Goal: Task Accomplishment & Management: Manage account settings

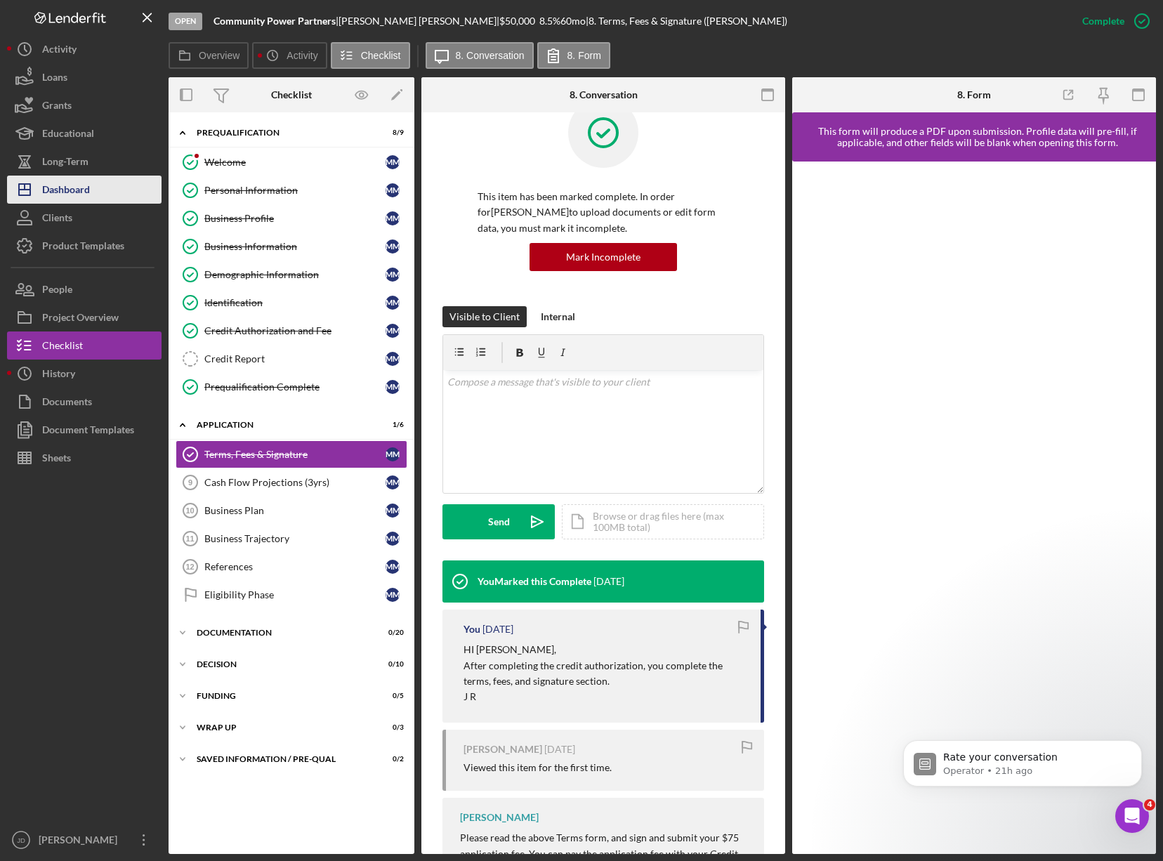
scroll to position [1265, 0]
click at [74, 190] on div "Dashboard" at bounding box center [66, 192] width 48 height 32
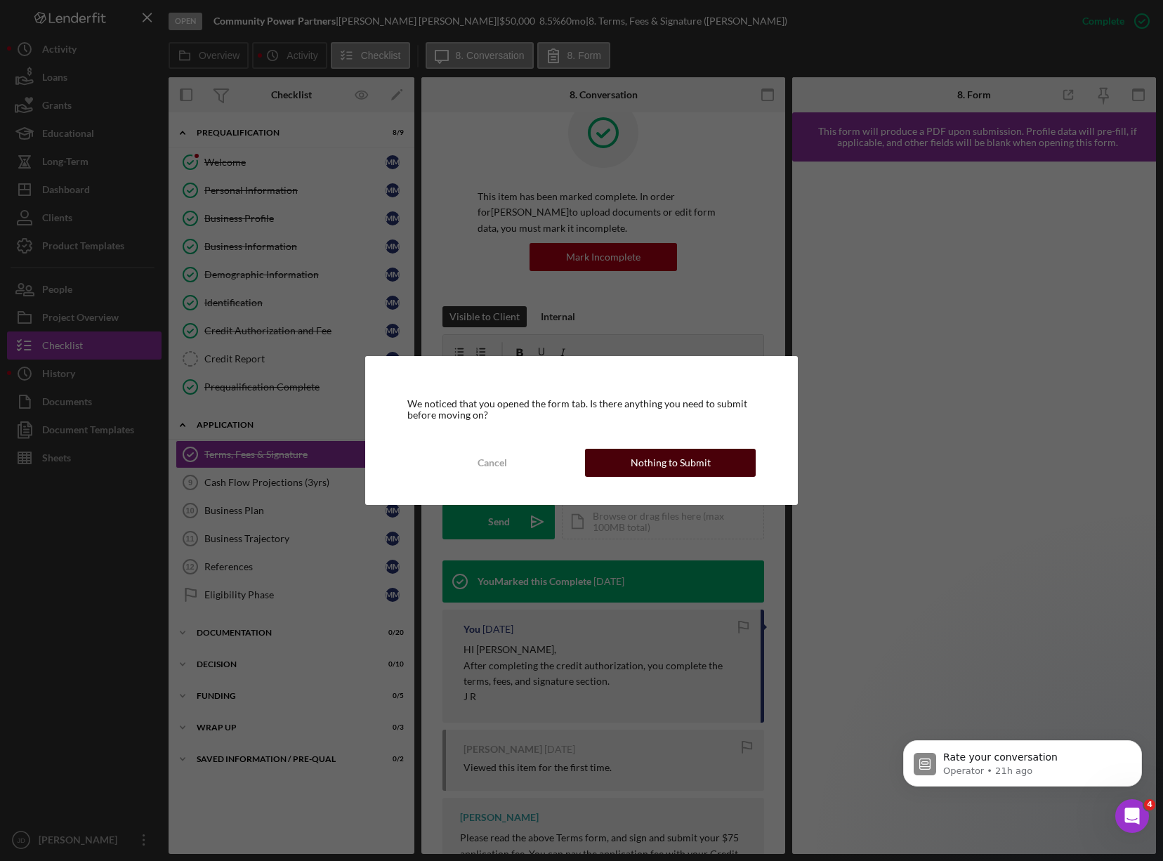
click at [673, 464] on div "Nothing to Submit" at bounding box center [671, 463] width 80 height 28
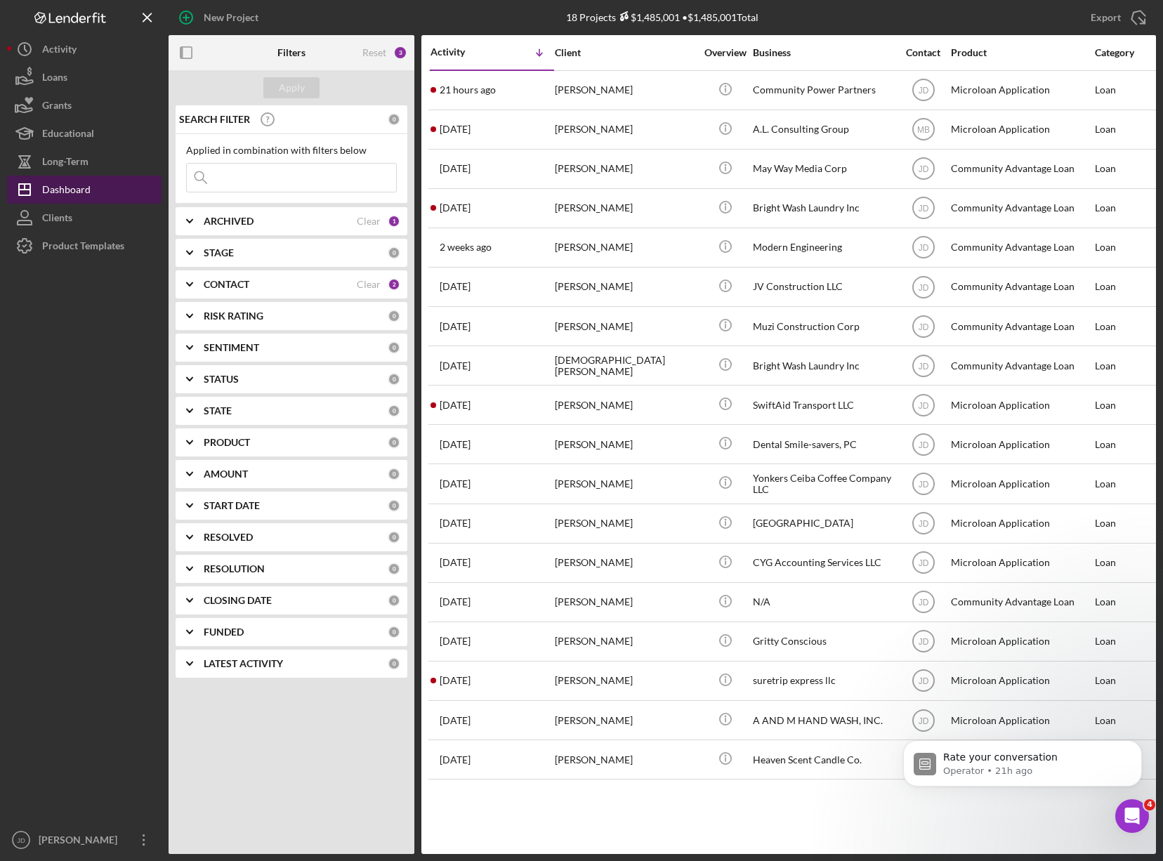
click at [64, 190] on div "Dashboard" at bounding box center [66, 192] width 48 height 32
click at [84, 189] on div "Dashboard" at bounding box center [66, 192] width 48 height 32
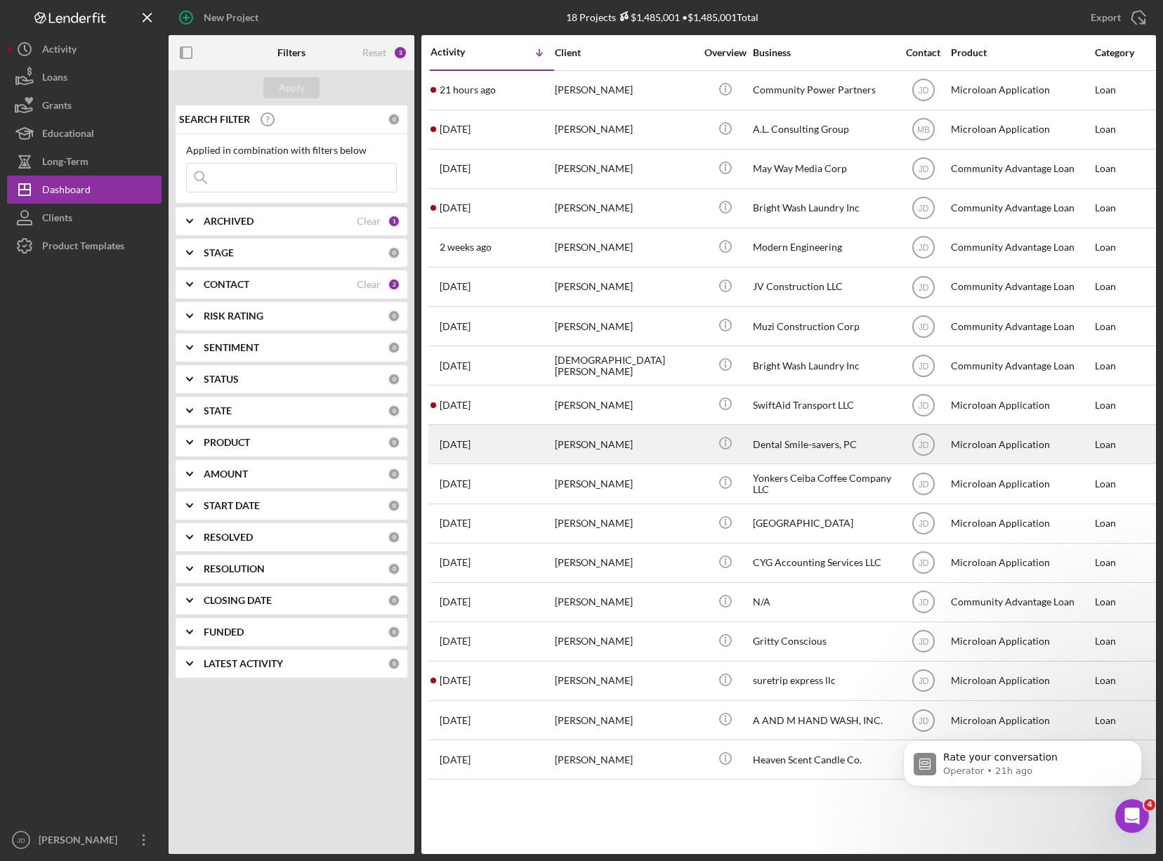
click at [797, 443] on div "Dental Smile-savers, PC" at bounding box center [823, 444] width 140 height 37
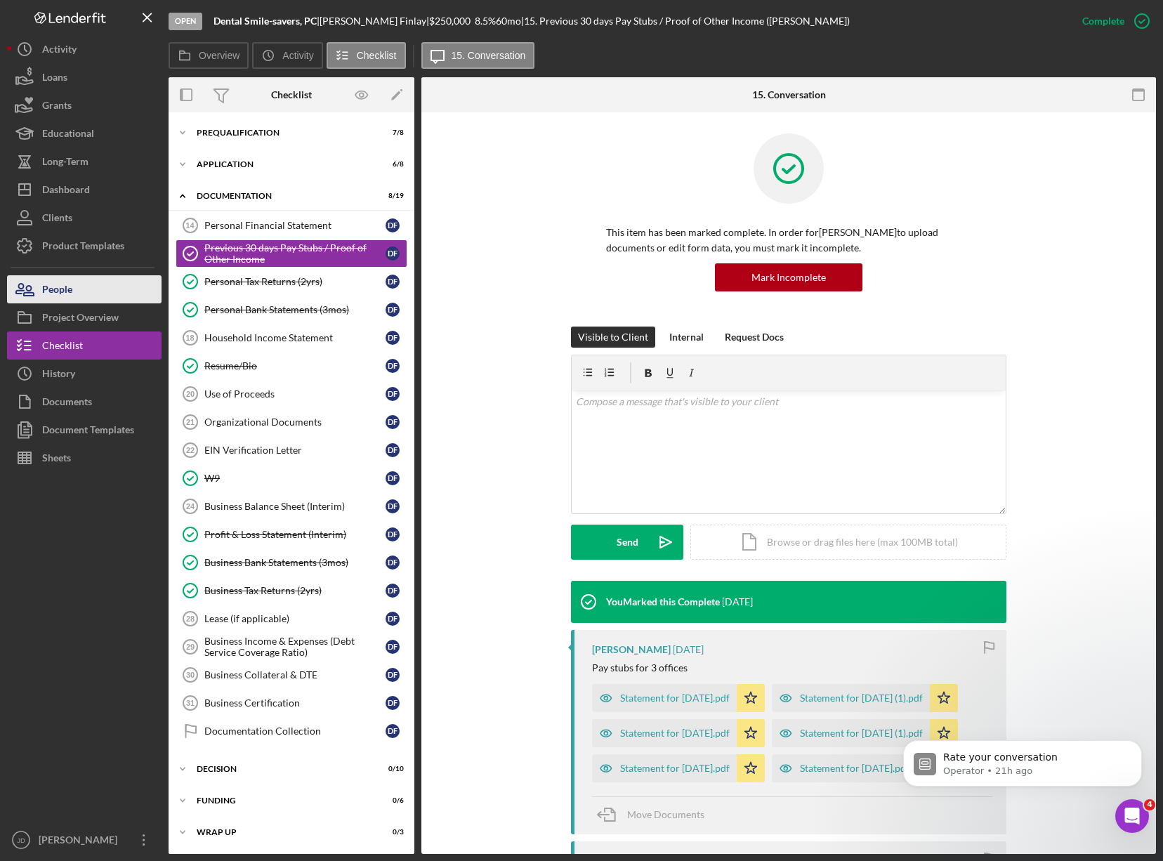
click at [65, 290] on div "People" at bounding box center [57, 291] width 30 height 32
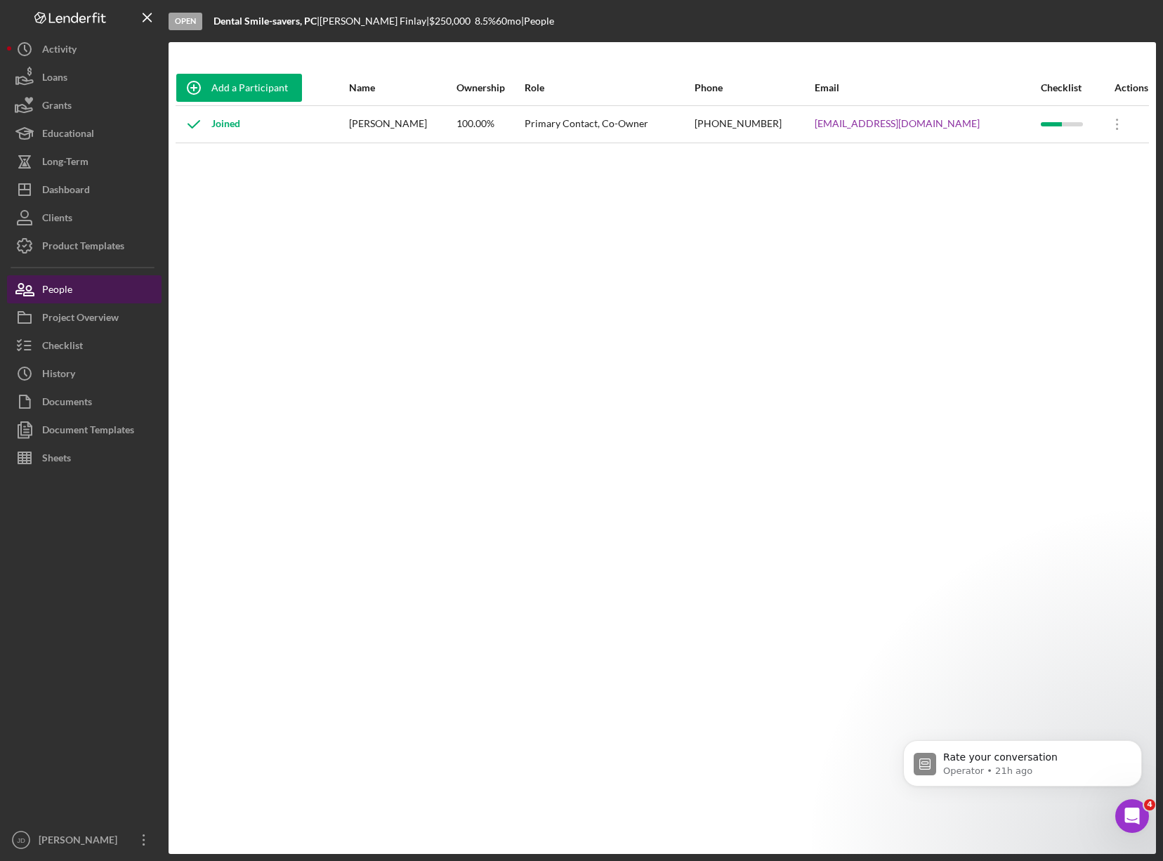
click at [64, 292] on div "People" at bounding box center [57, 291] width 30 height 32
click at [65, 345] on div "Checklist" at bounding box center [62, 348] width 41 height 32
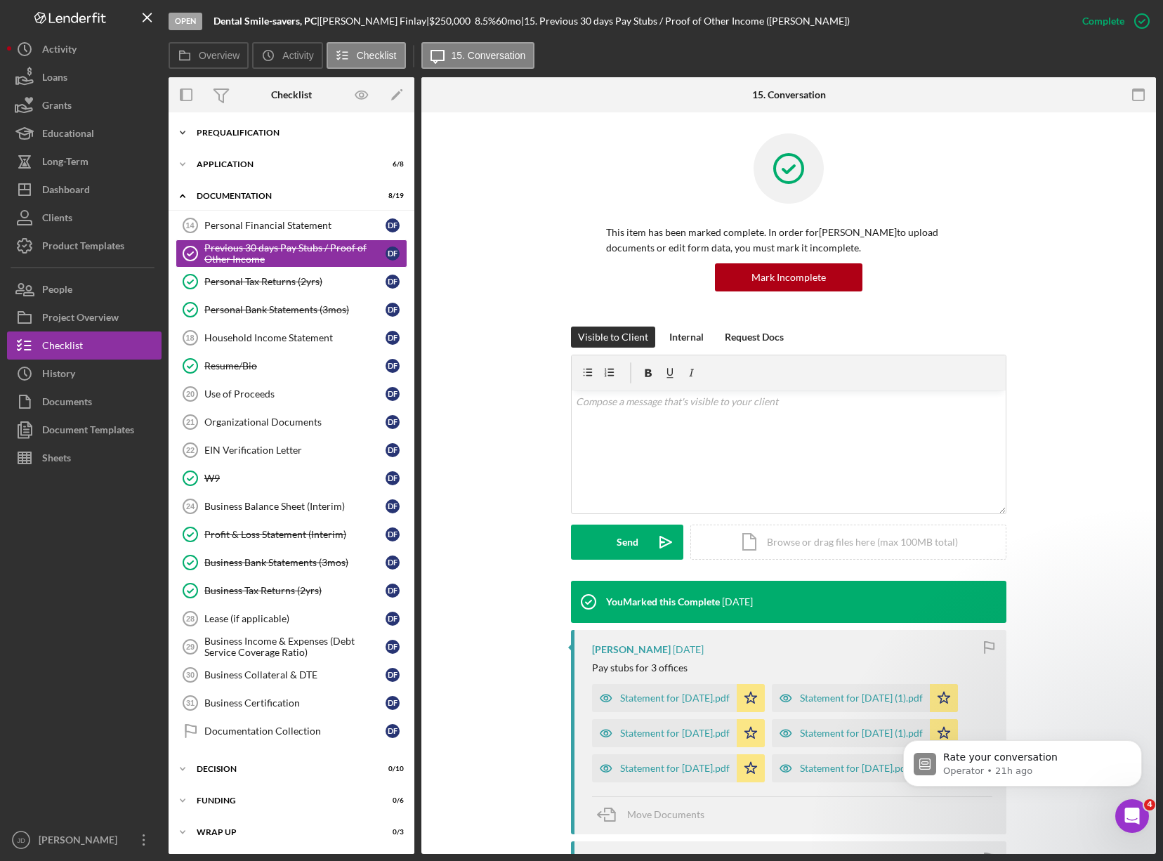
click at [180, 129] on icon "Icon/Expander" at bounding box center [183, 133] width 28 height 28
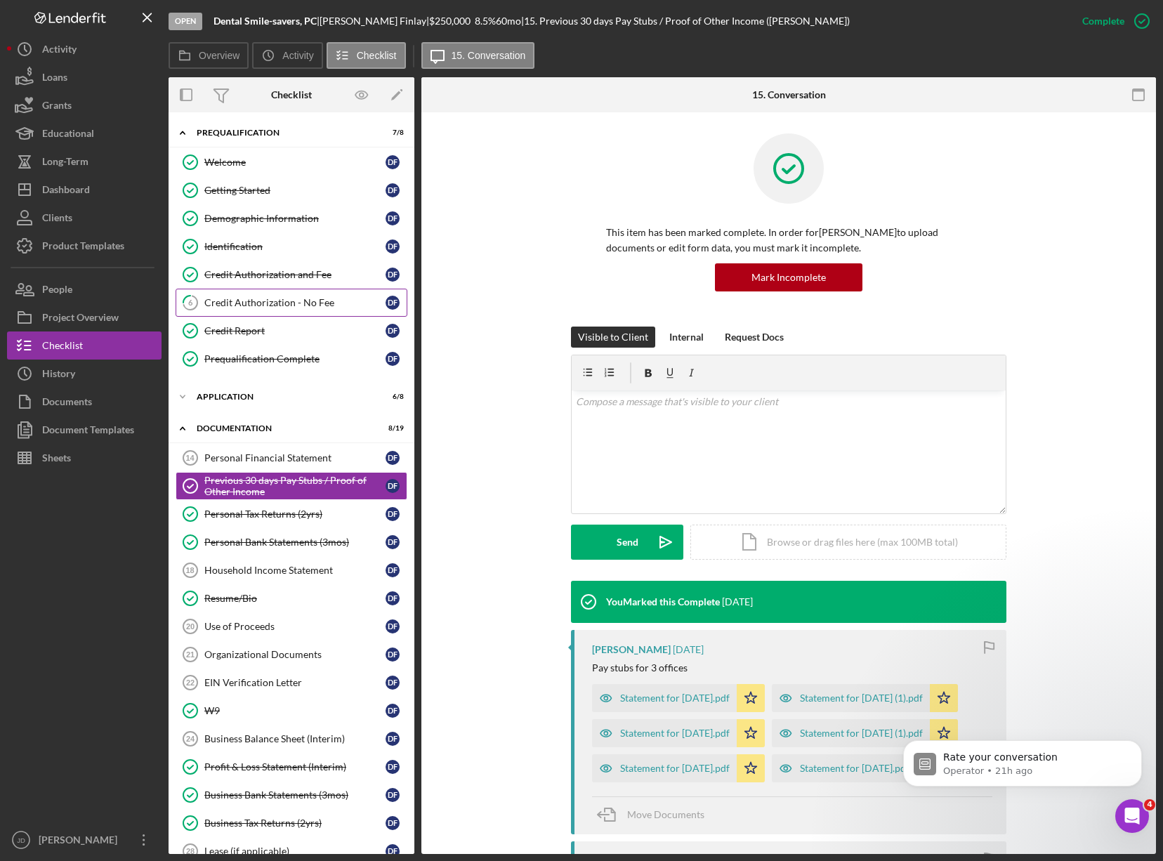
click at [267, 301] on div "Credit Authorization - No Fee" at bounding box center [294, 302] width 181 height 11
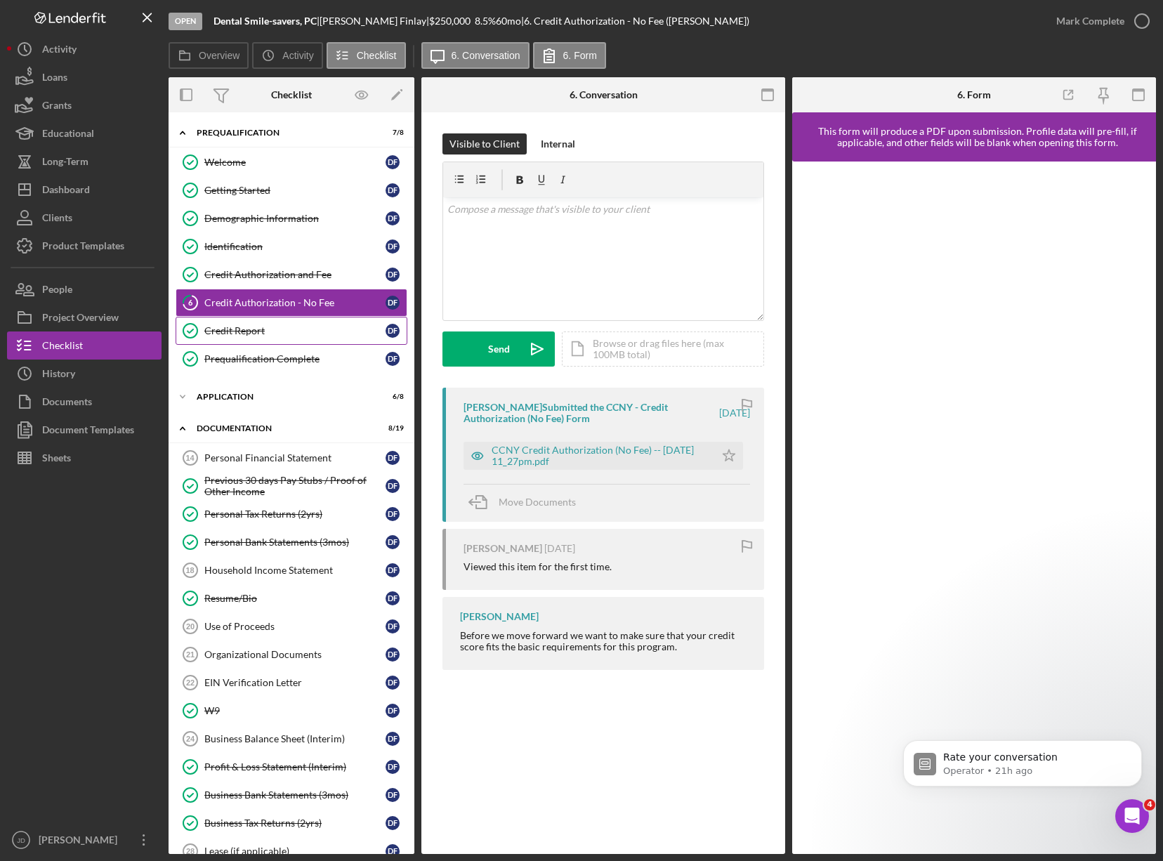
click at [240, 331] on div "Credit Report" at bounding box center [294, 330] width 181 height 11
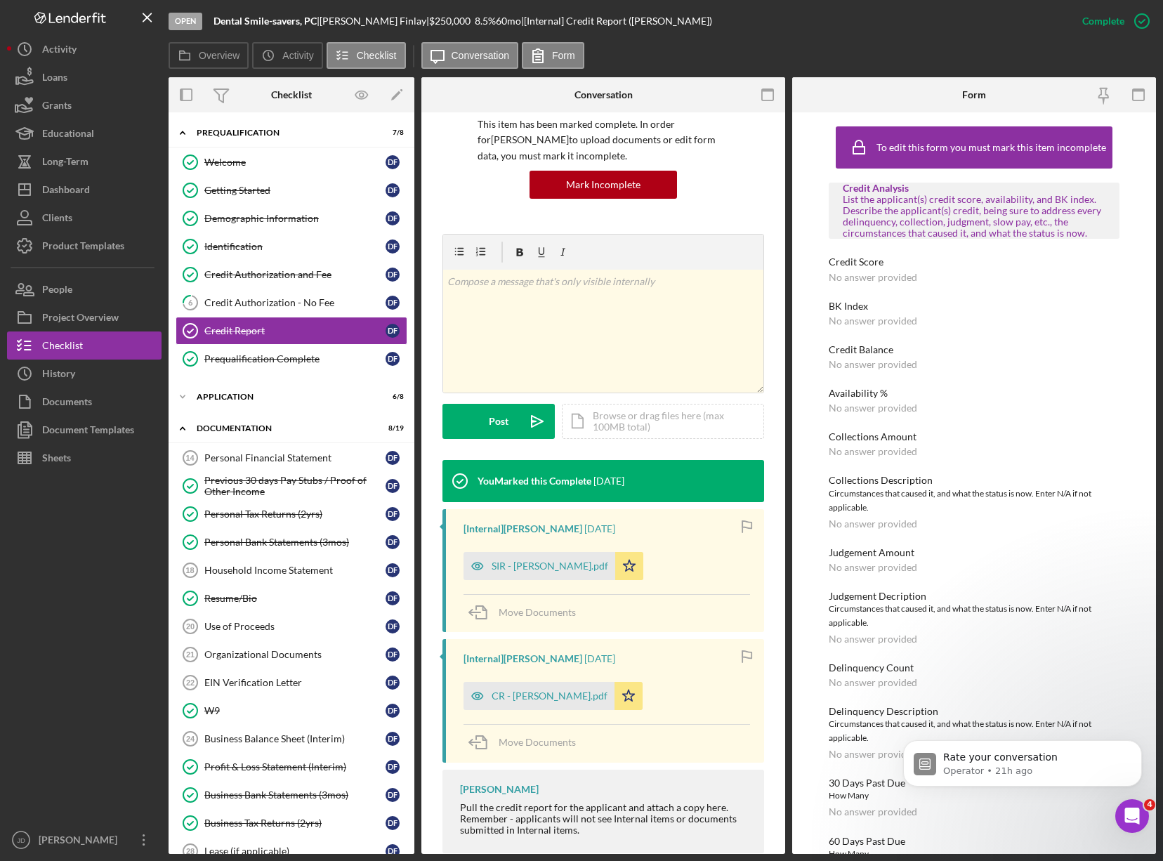
scroll to position [136, 0]
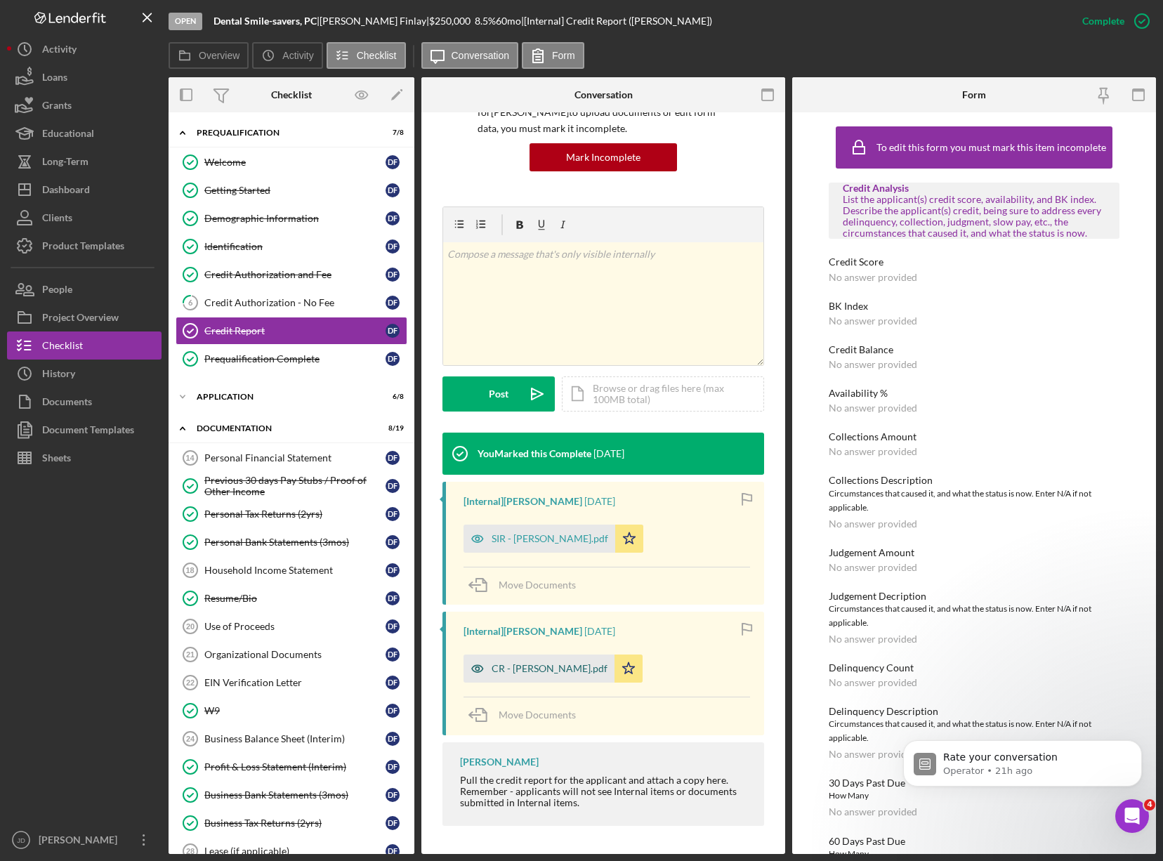
click at [525, 667] on div "CR - [PERSON_NAME].pdf" at bounding box center [550, 668] width 116 height 11
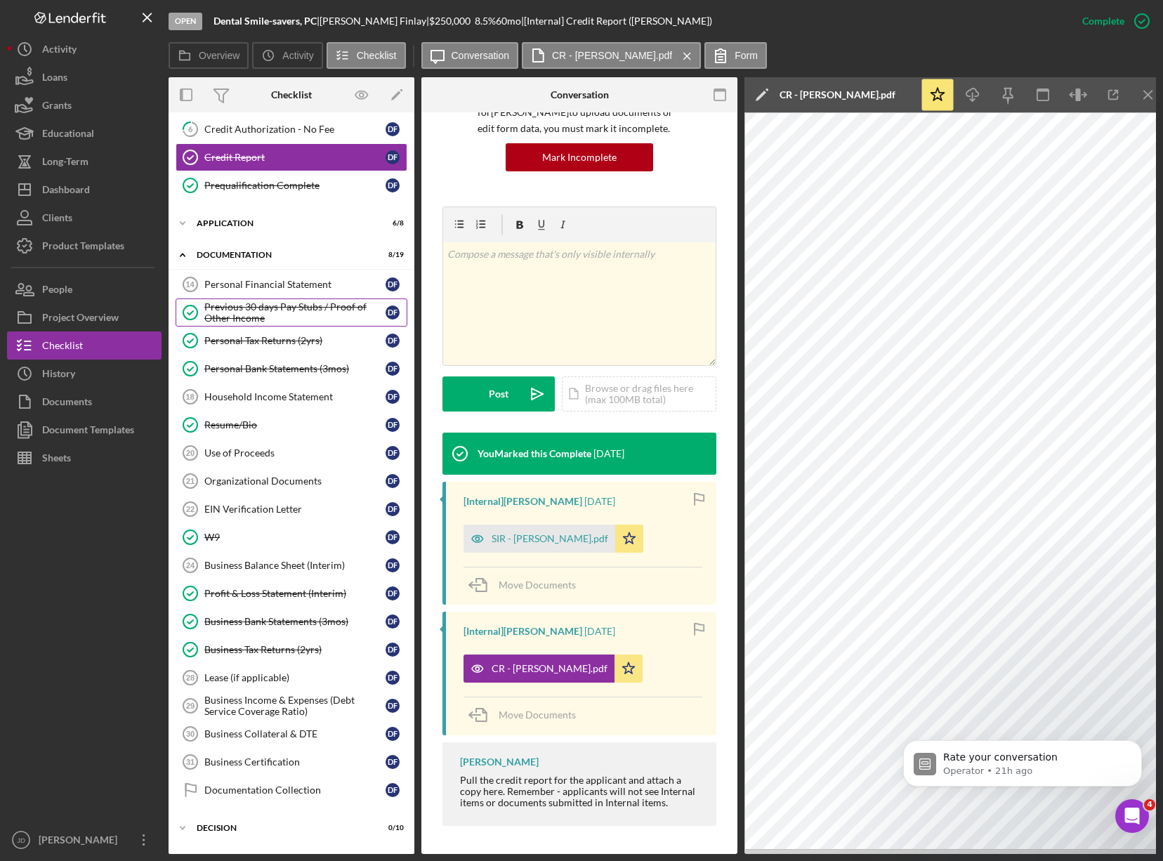
scroll to position [183, 0]
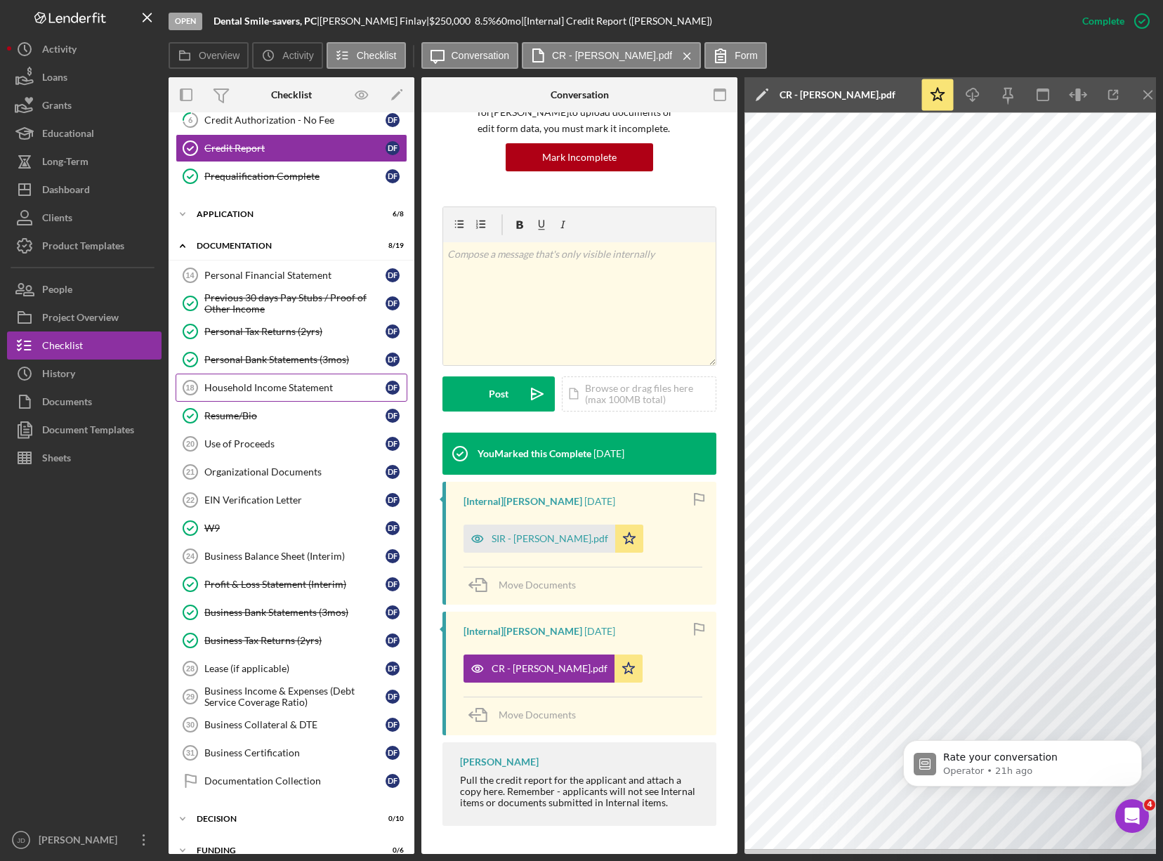
click at [315, 390] on div "Household Income Statement" at bounding box center [294, 387] width 181 height 11
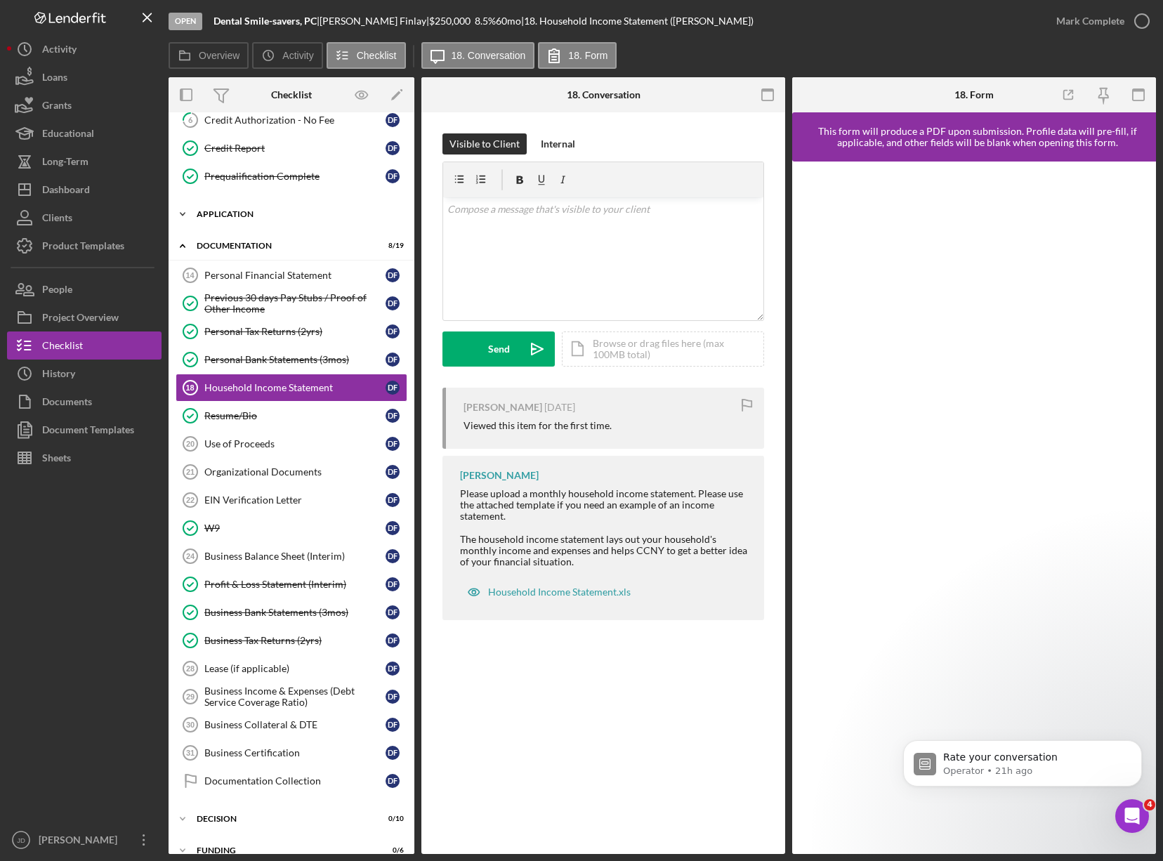
click at [182, 216] on icon "Icon/Expander" at bounding box center [183, 214] width 28 height 28
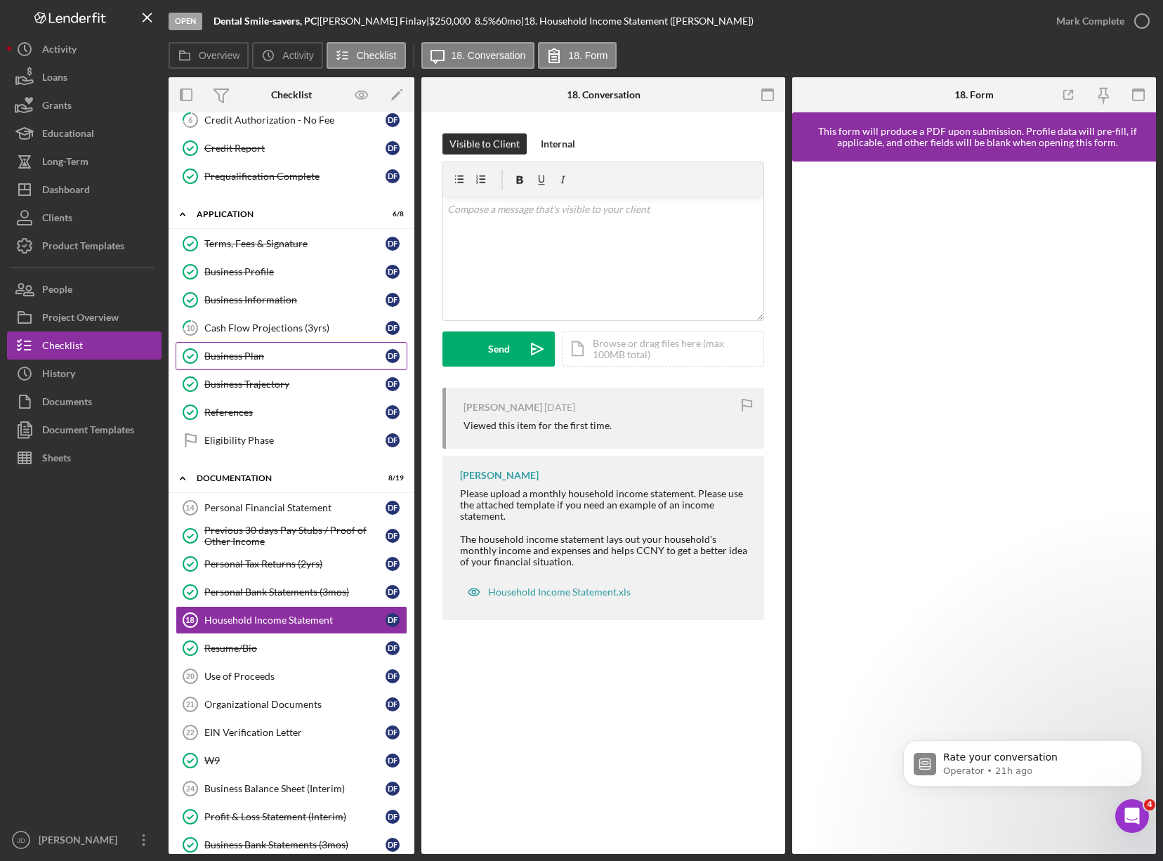
click at [236, 353] on div "Business Plan" at bounding box center [294, 356] width 181 height 11
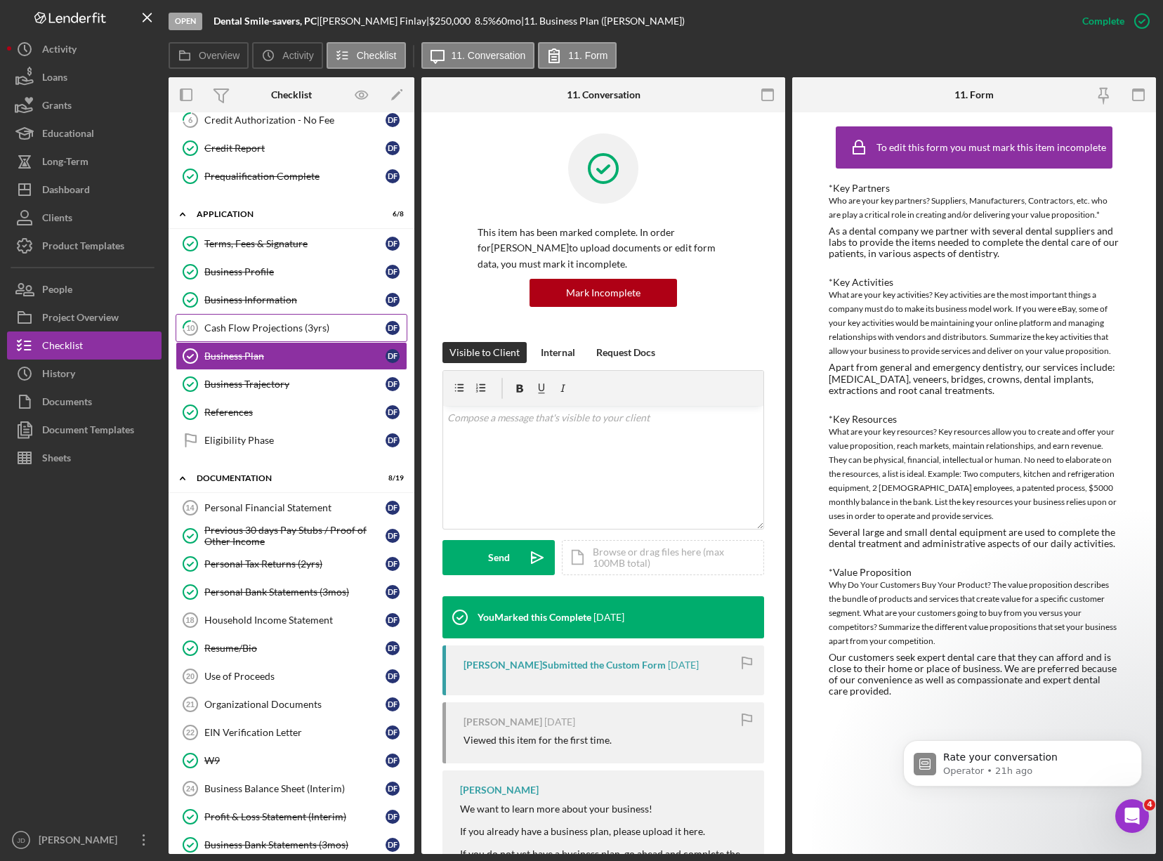
click at [253, 329] on div "Cash Flow Projections (3yrs)" at bounding box center [294, 327] width 181 height 11
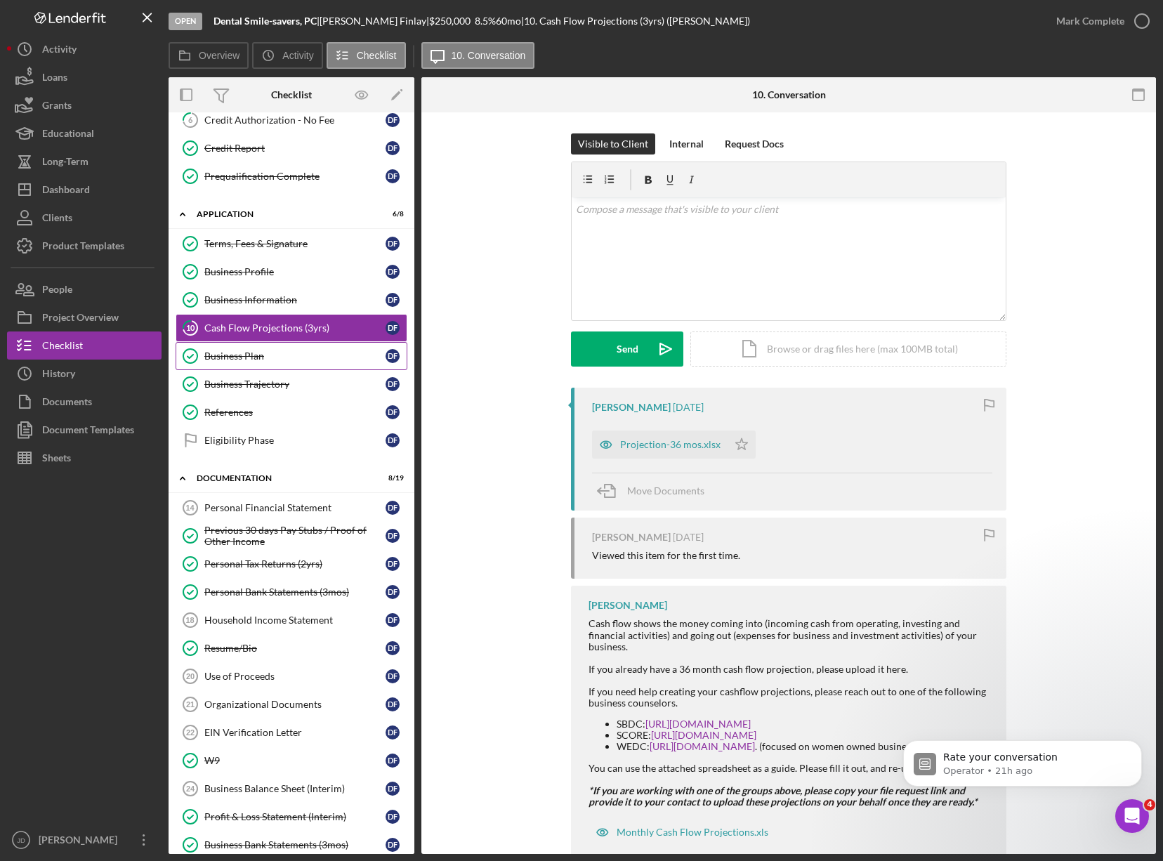
click at [245, 356] on div "Business Plan" at bounding box center [294, 356] width 181 height 11
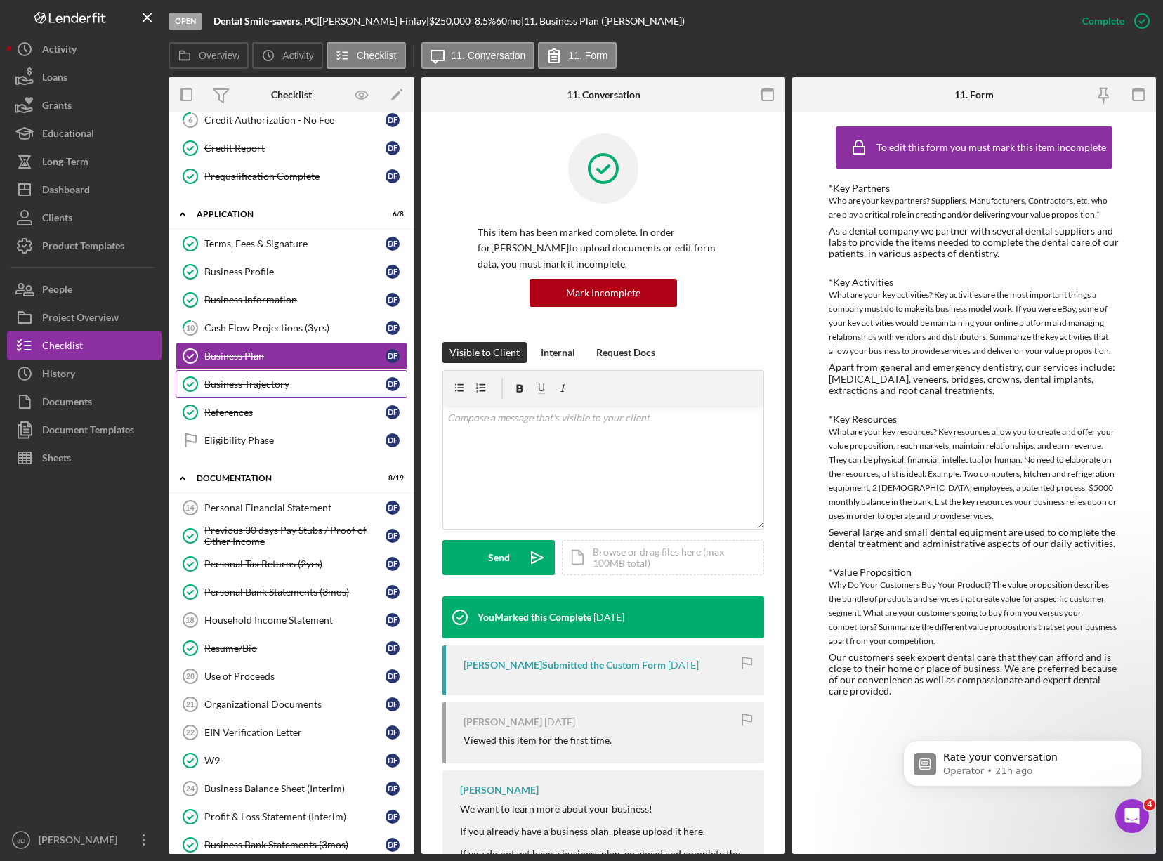
click at [247, 379] on div "Business Trajectory" at bounding box center [294, 384] width 181 height 11
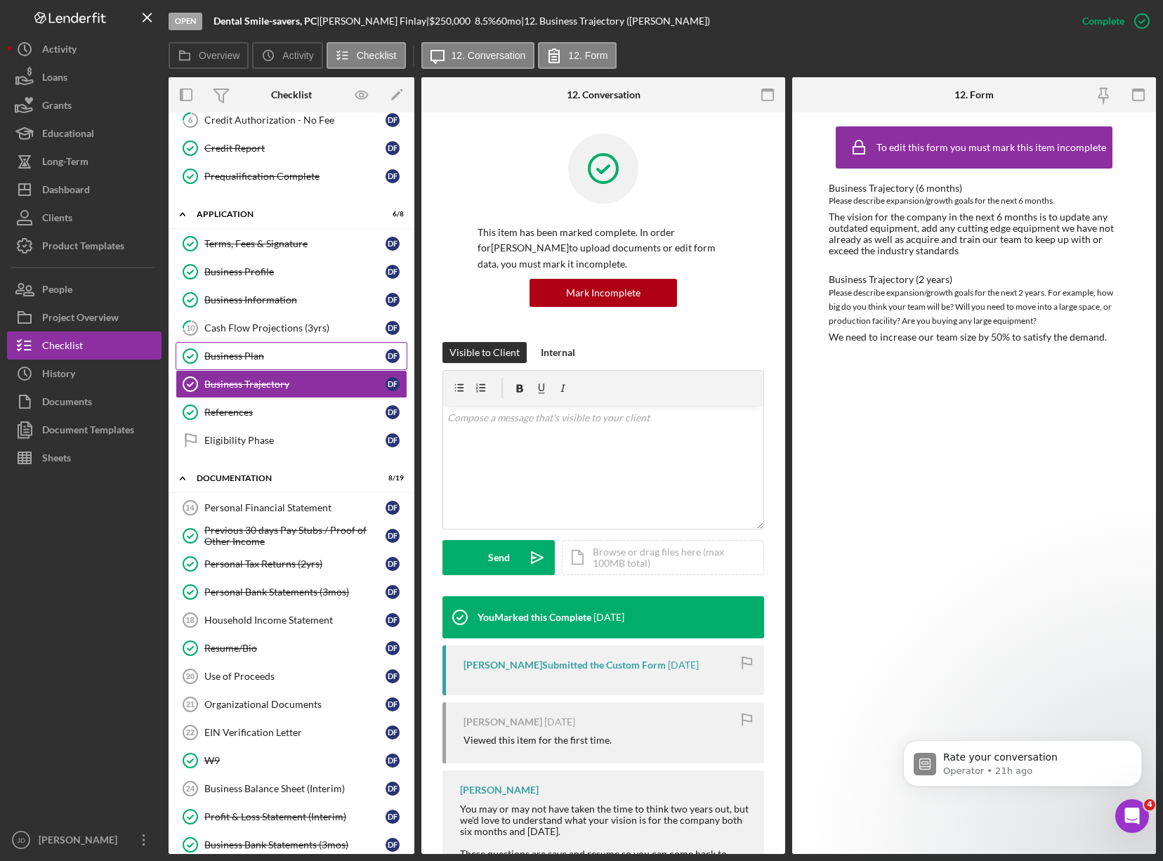
click at [229, 355] on div "Business Plan" at bounding box center [294, 356] width 181 height 11
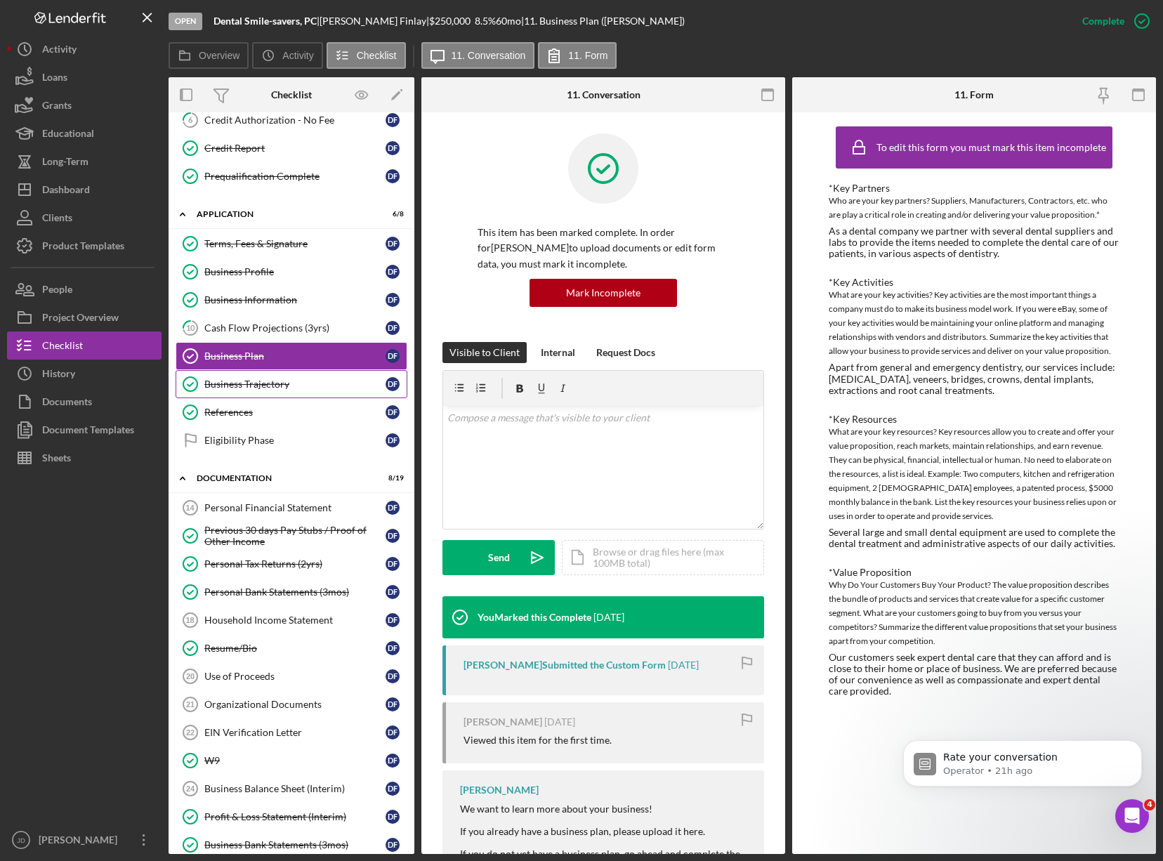
click at [278, 385] on div "Business Trajectory" at bounding box center [294, 384] width 181 height 11
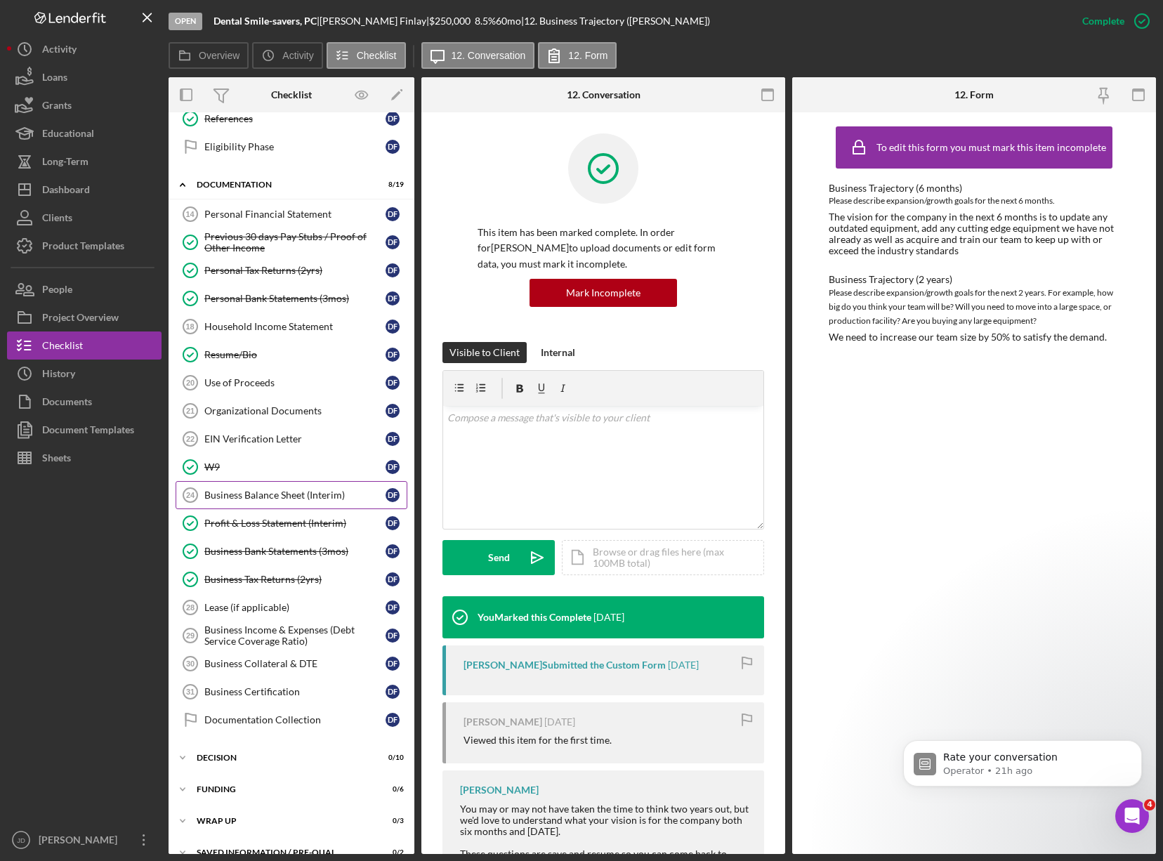
scroll to position [464, 0]
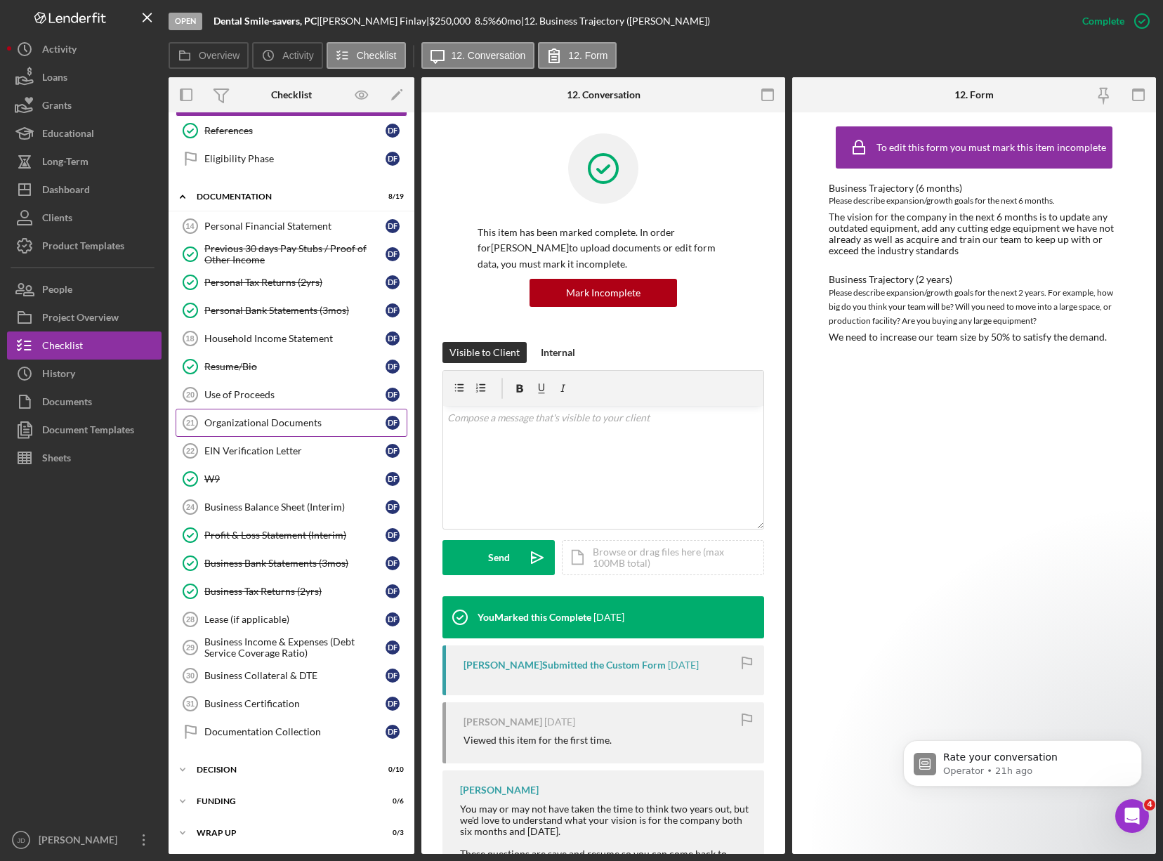
click at [278, 423] on div "Organizational Documents" at bounding box center [294, 422] width 181 height 11
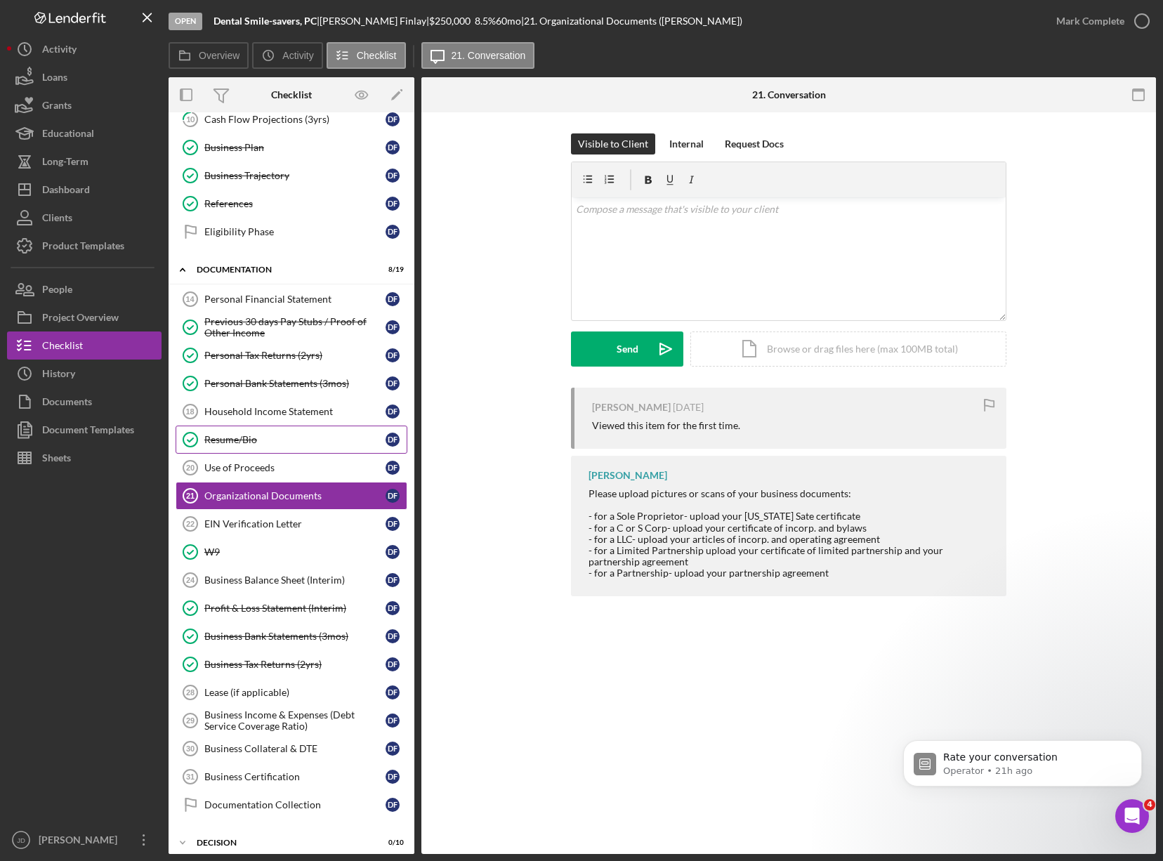
scroll to position [395, 0]
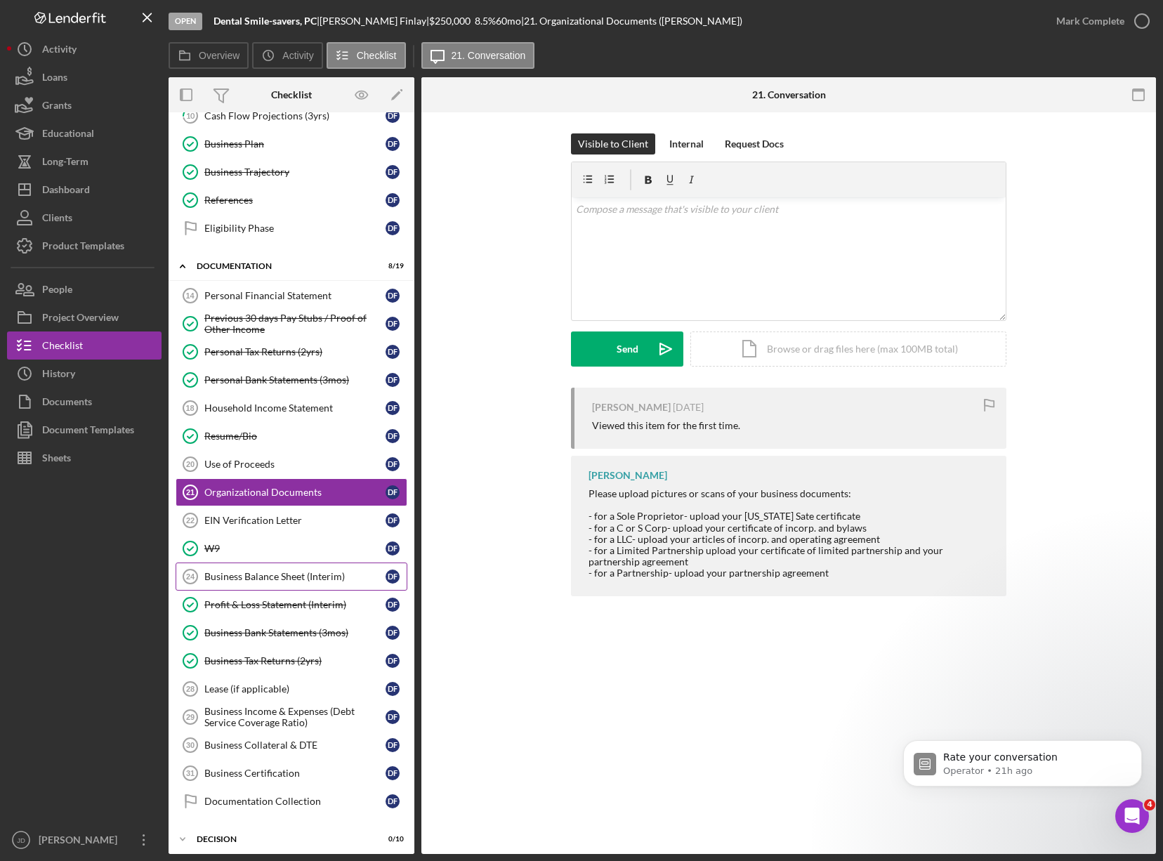
click at [288, 578] on div "Business Balance Sheet (Interim)" at bounding box center [294, 576] width 181 height 11
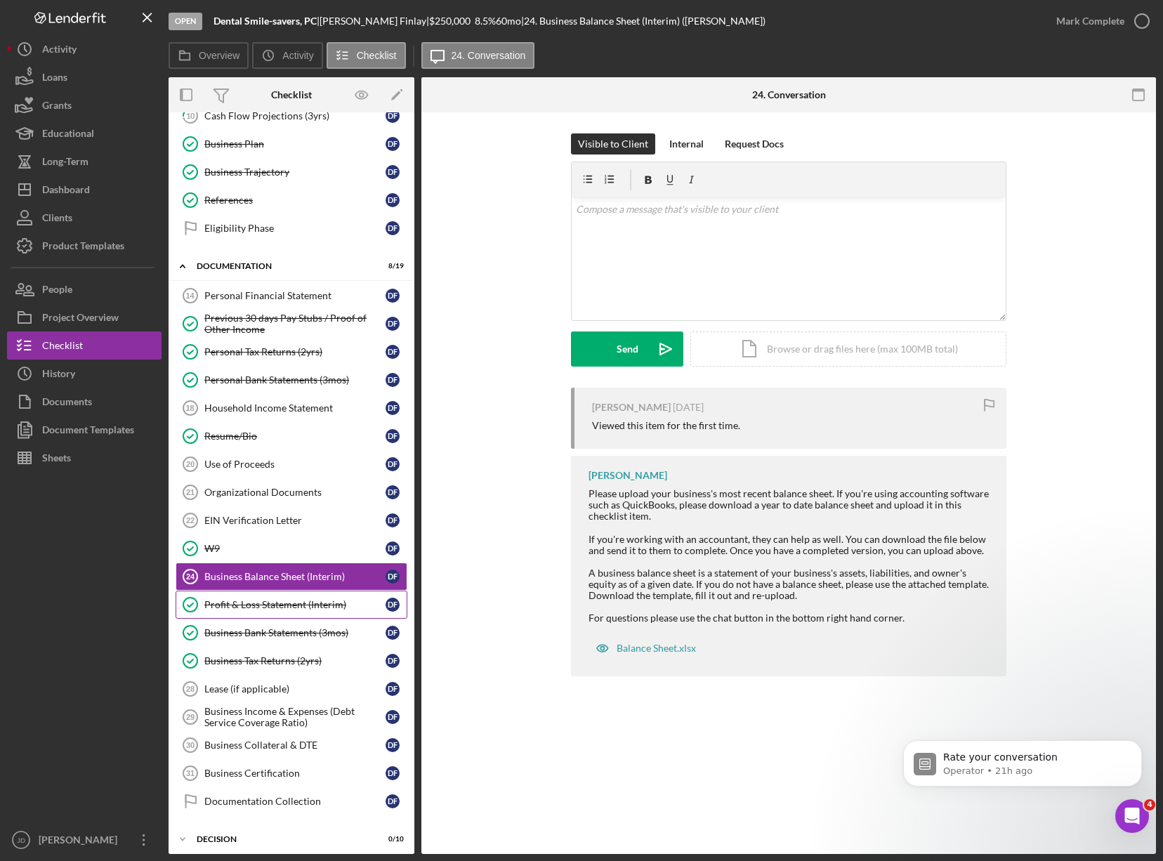
click at [274, 603] on div "Profit & Loss Statement (Interim)" at bounding box center [294, 604] width 181 height 11
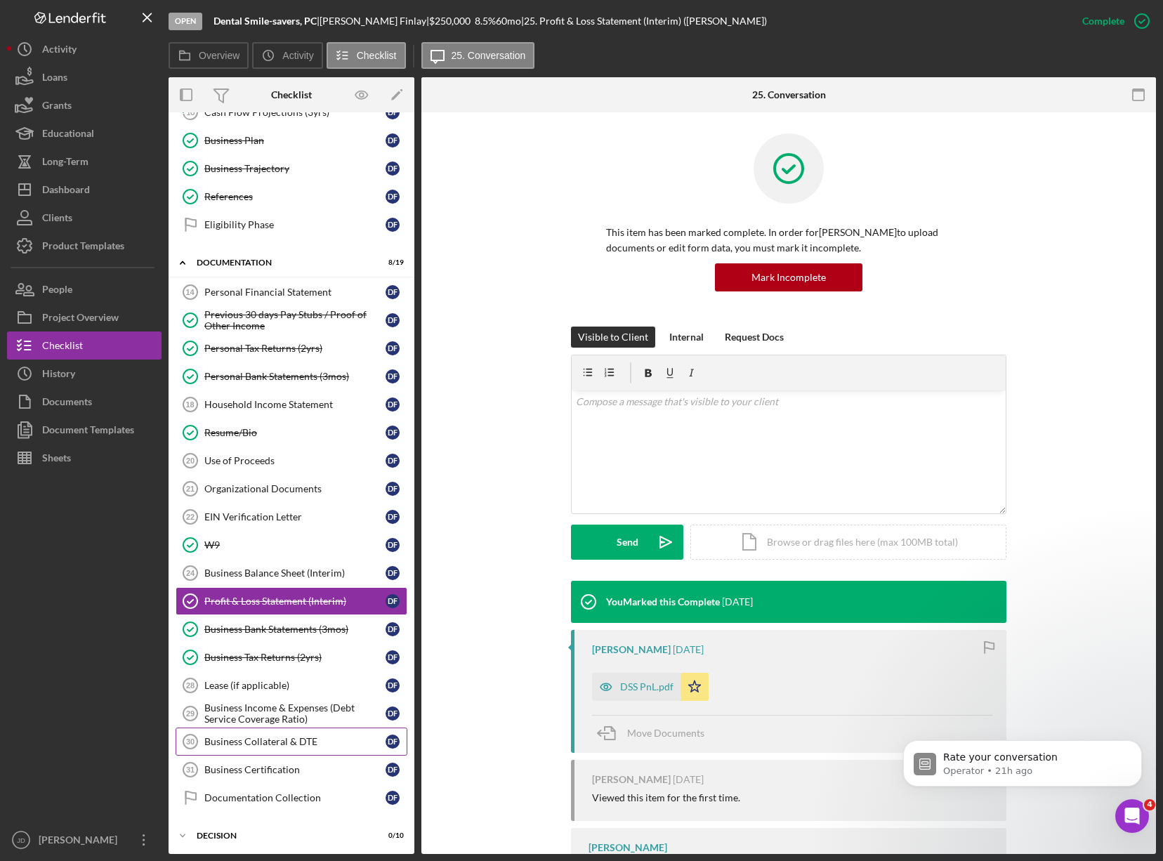
scroll to position [398, 0]
click at [634, 686] on div "DSS PnL.pdf" at bounding box center [646, 686] width 53 height 11
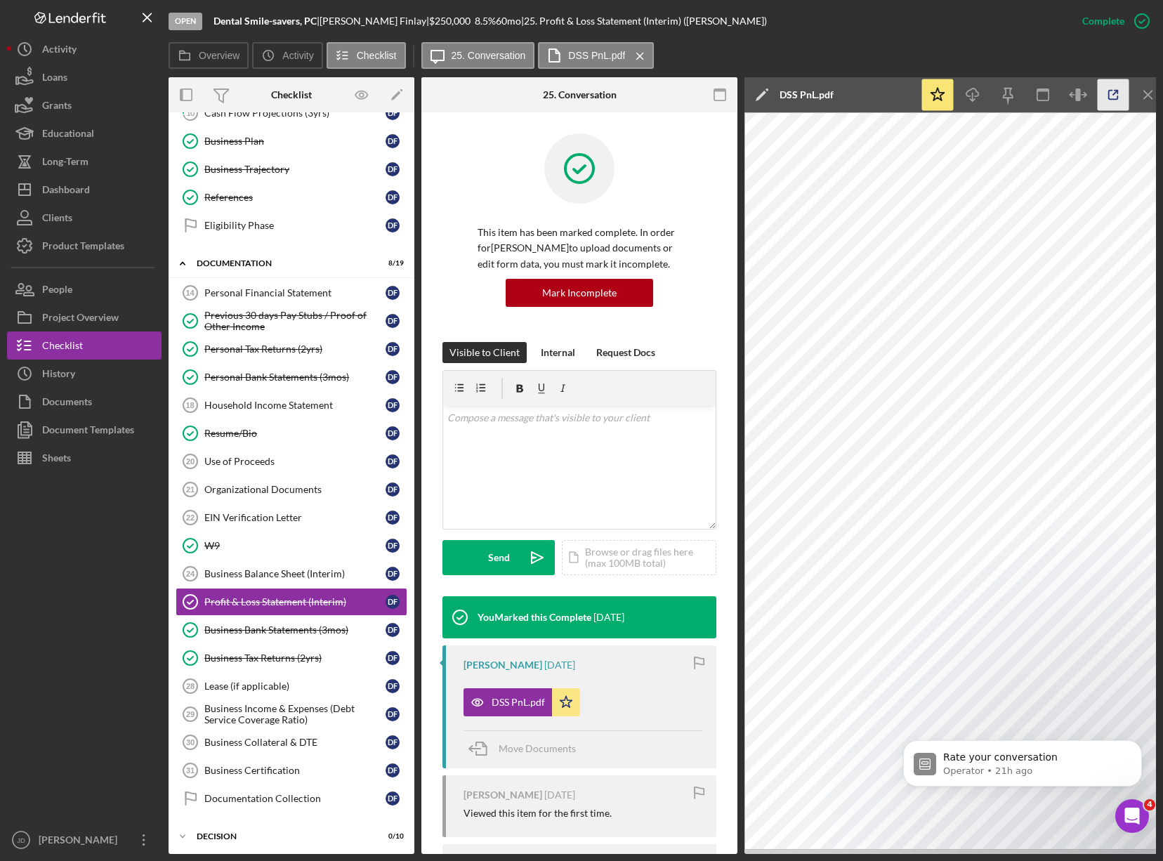
click at [1106, 96] on icon "button" at bounding box center [1114, 95] width 32 height 32
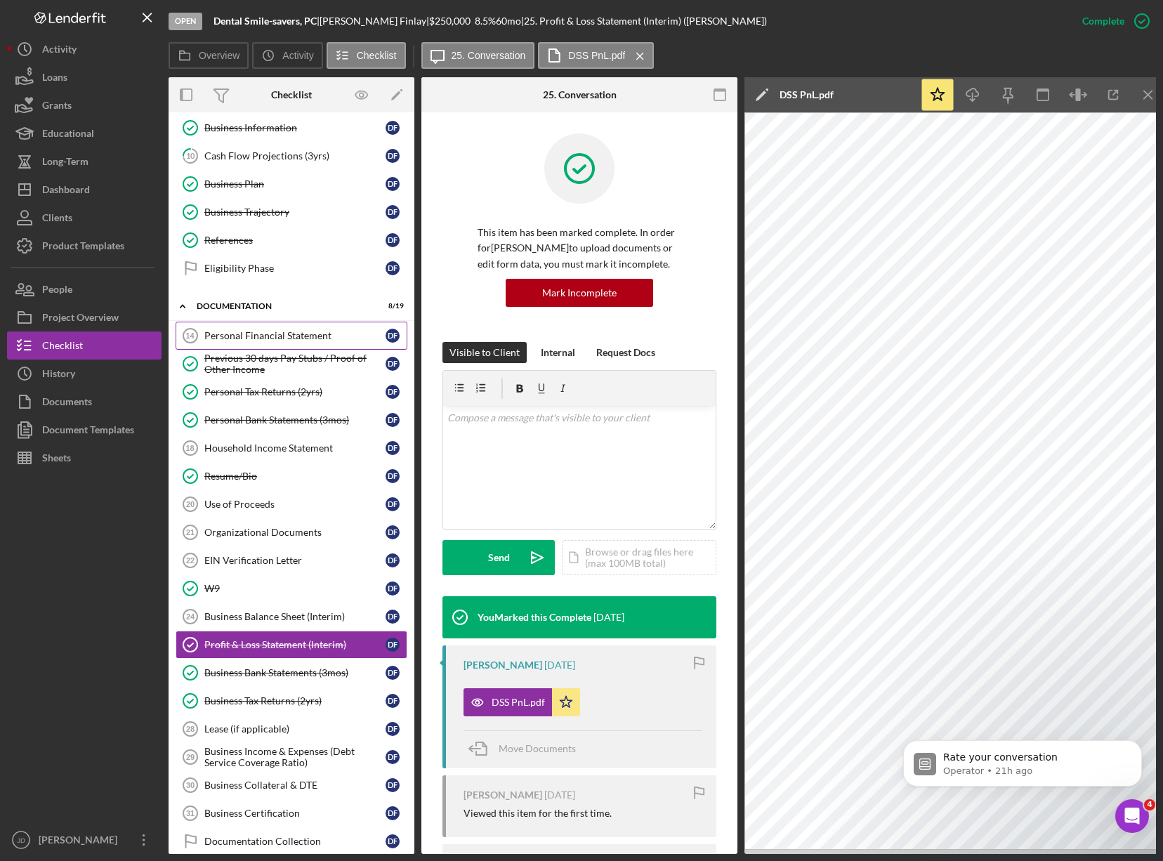
scroll to position [412, 0]
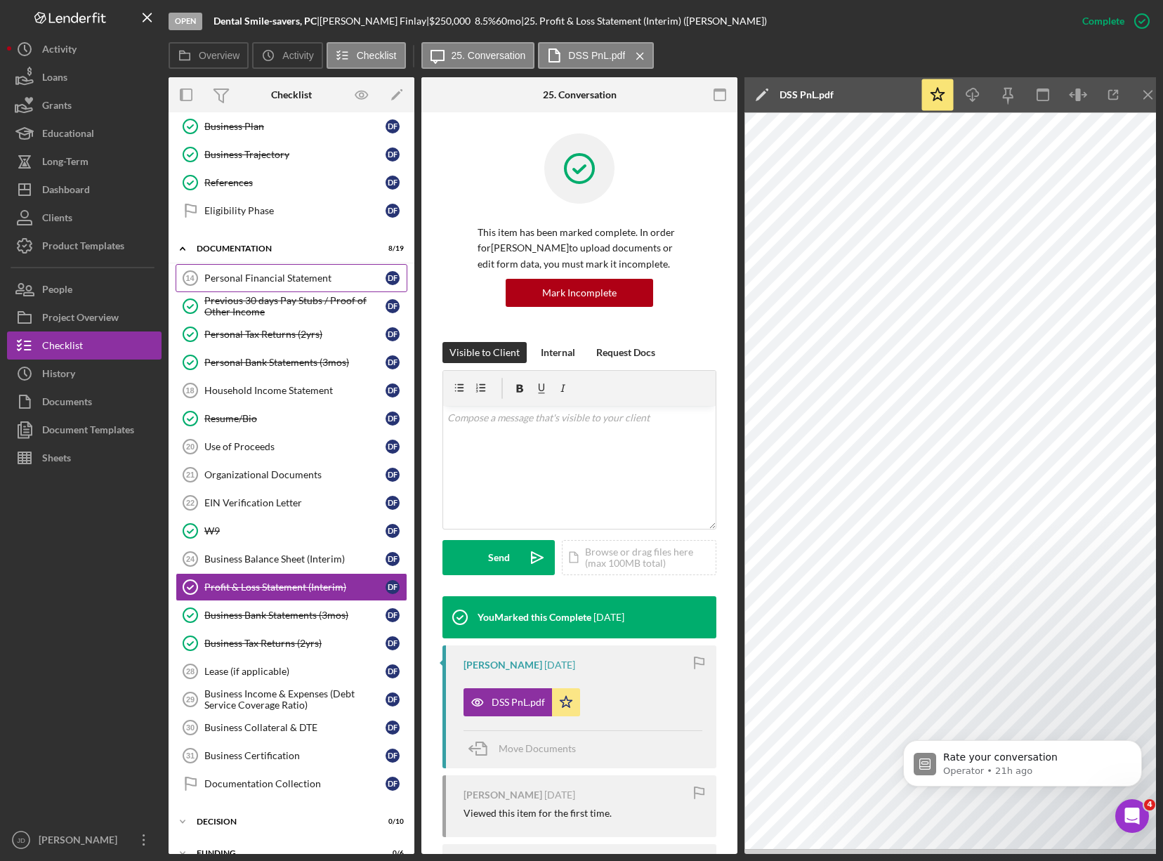
click at [282, 277] on div "Personal Financial Statement" at bounding box center [294, 278] width 181 height 11
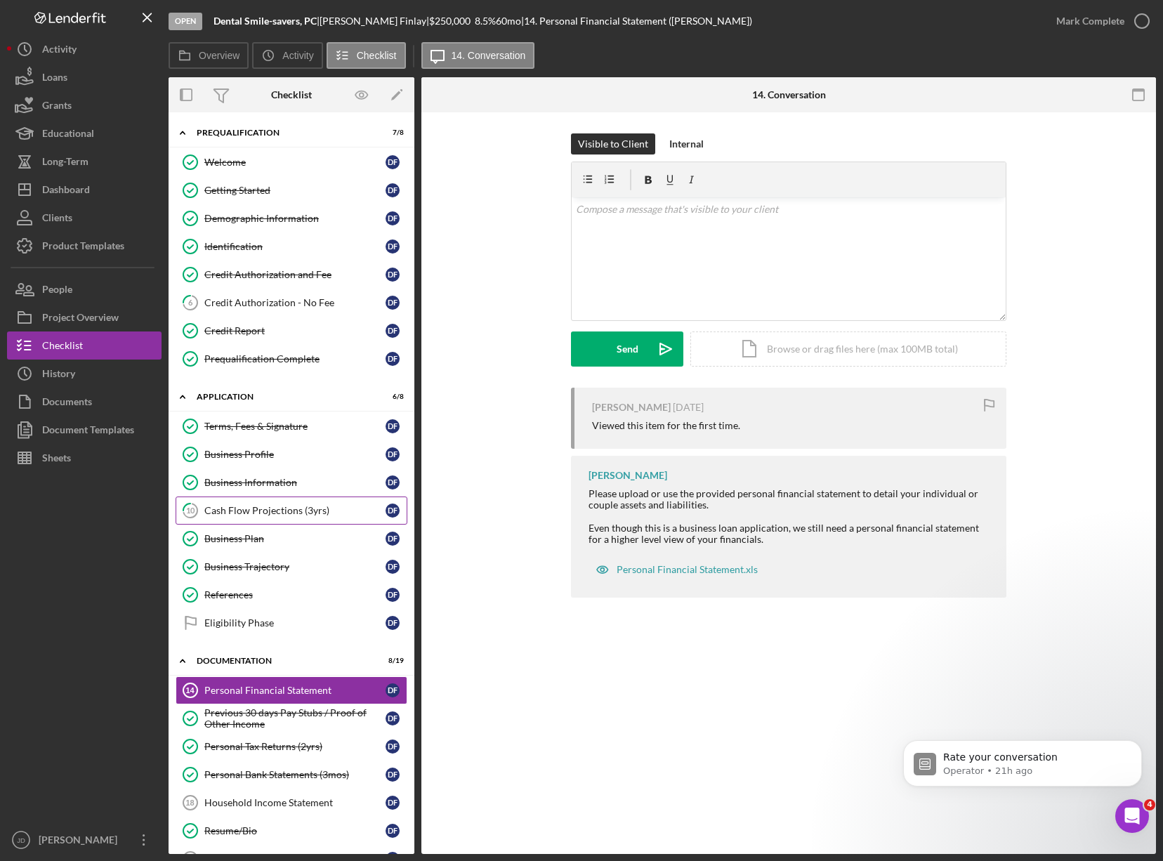
click at [277, 507] on div "Cash Flow Projections (3yrs)" at bounding box center [294, 510] width 181 height 11
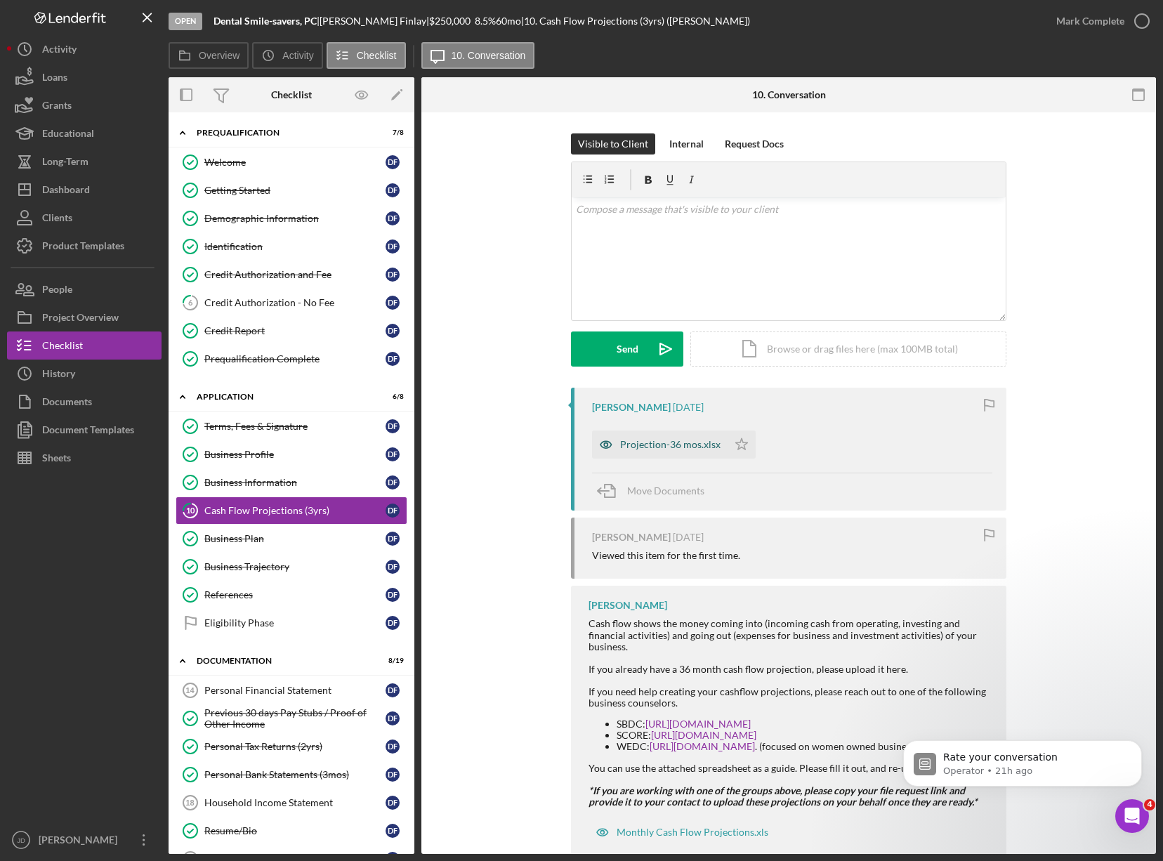
click at [658, 441] on div "Projection-36 mos.xlsx" at bounding box center [670, 444] width 100 height 11
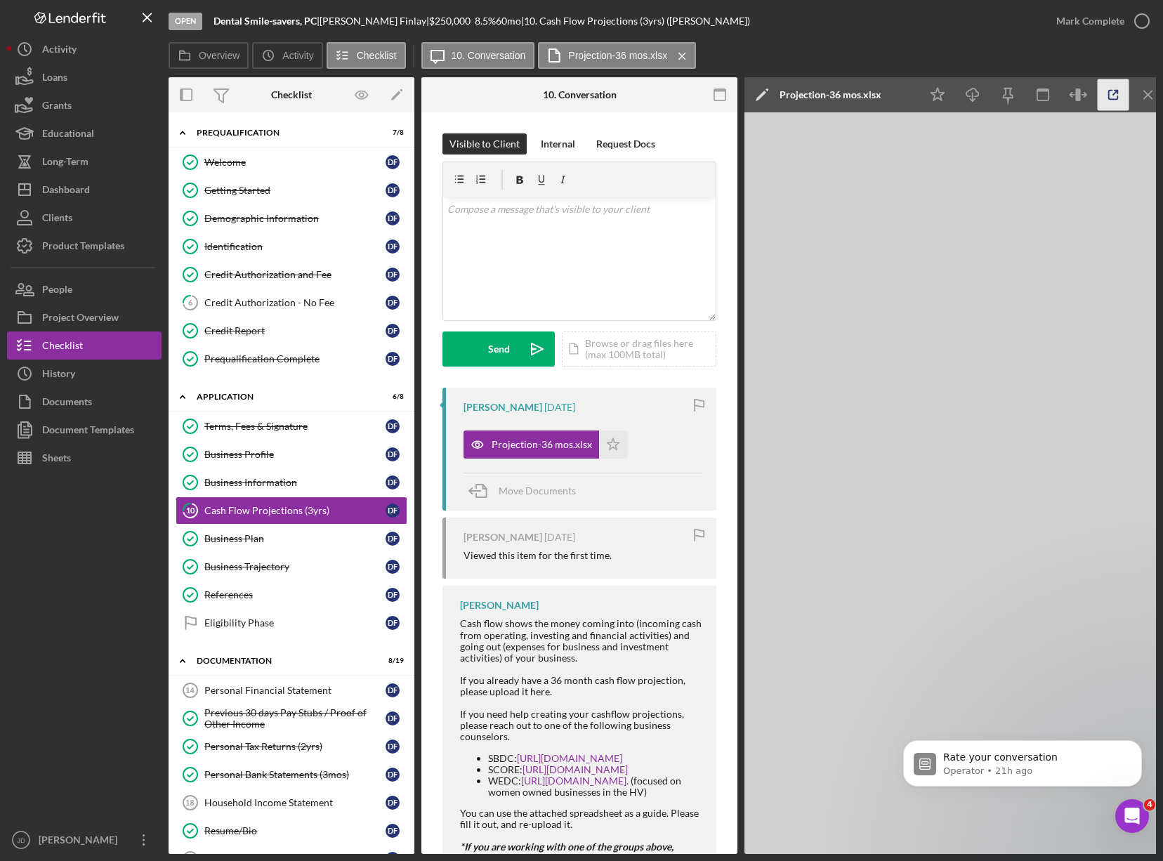
click at [1114, 89] on icon "button" at bounding box center [1114, 95] width 32 height 32
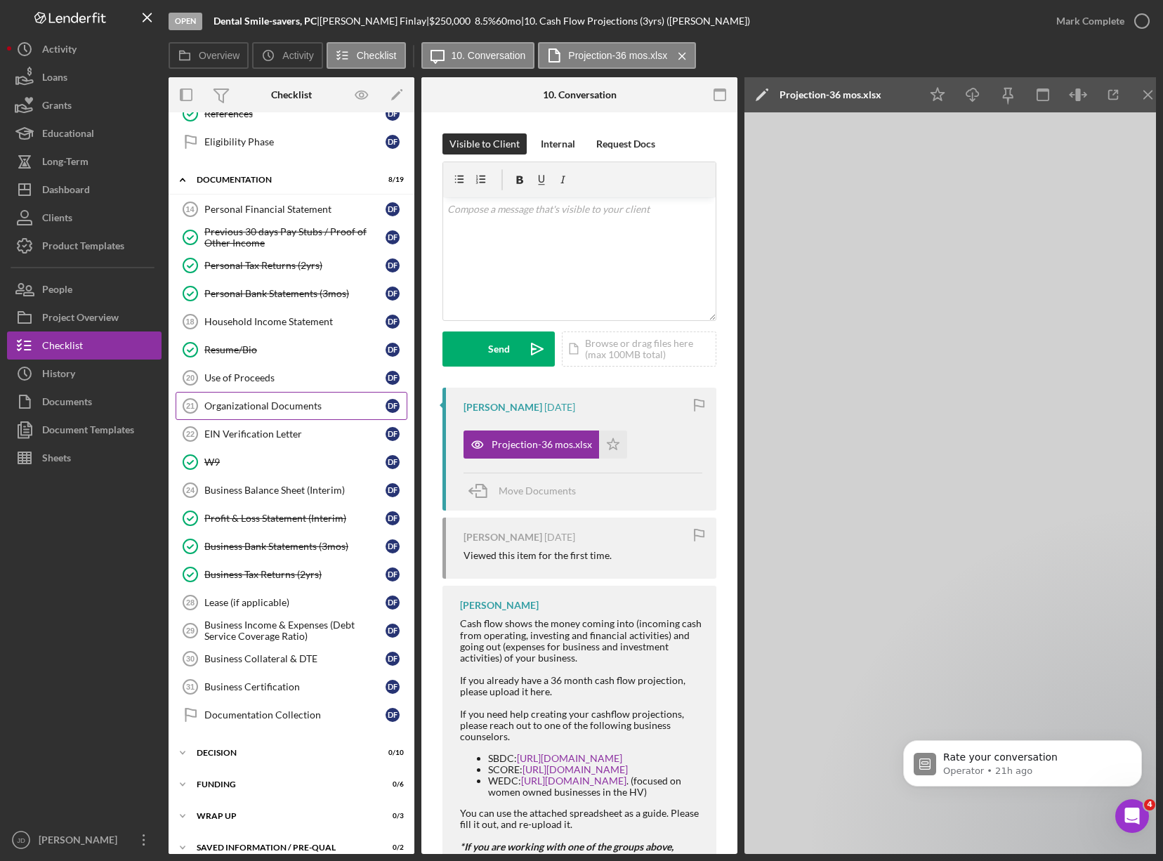
scroll to position [493, 0]
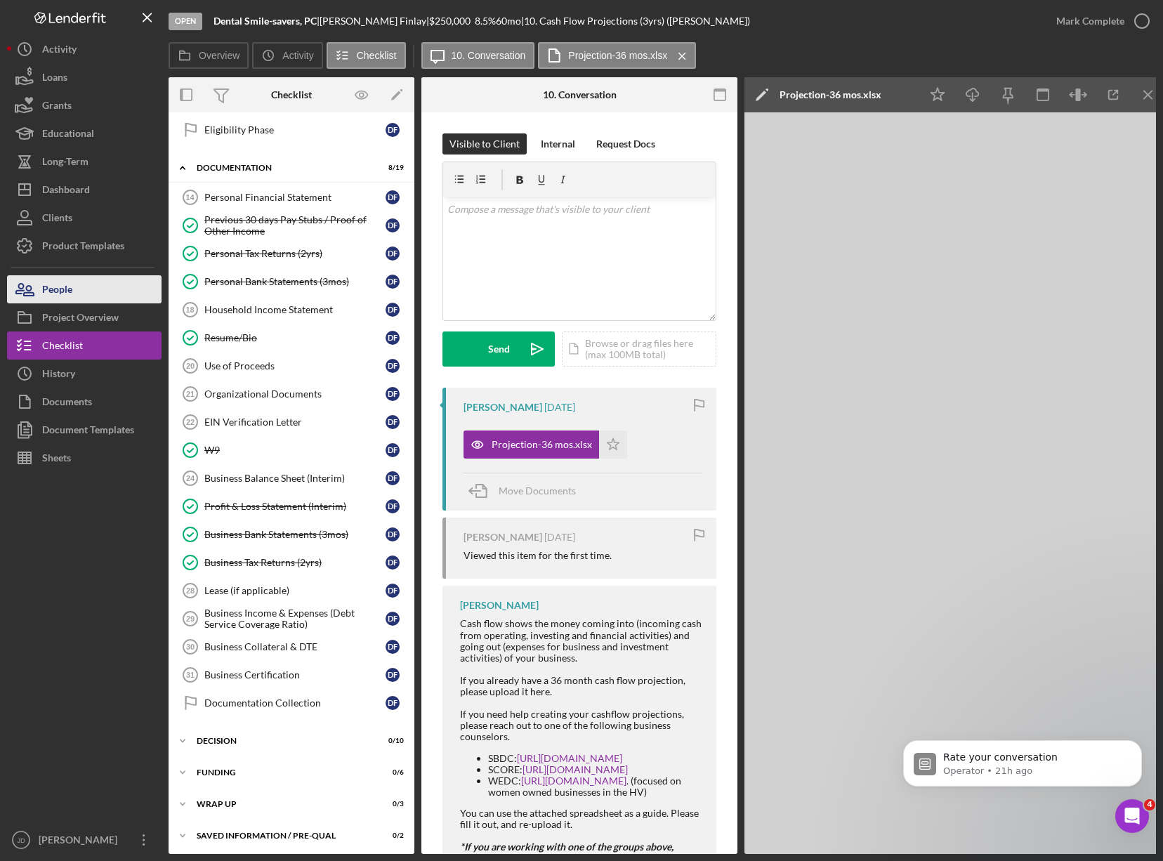
click at [65, 287] on div "People" at bounding box center [57, 291] width 30 height 32
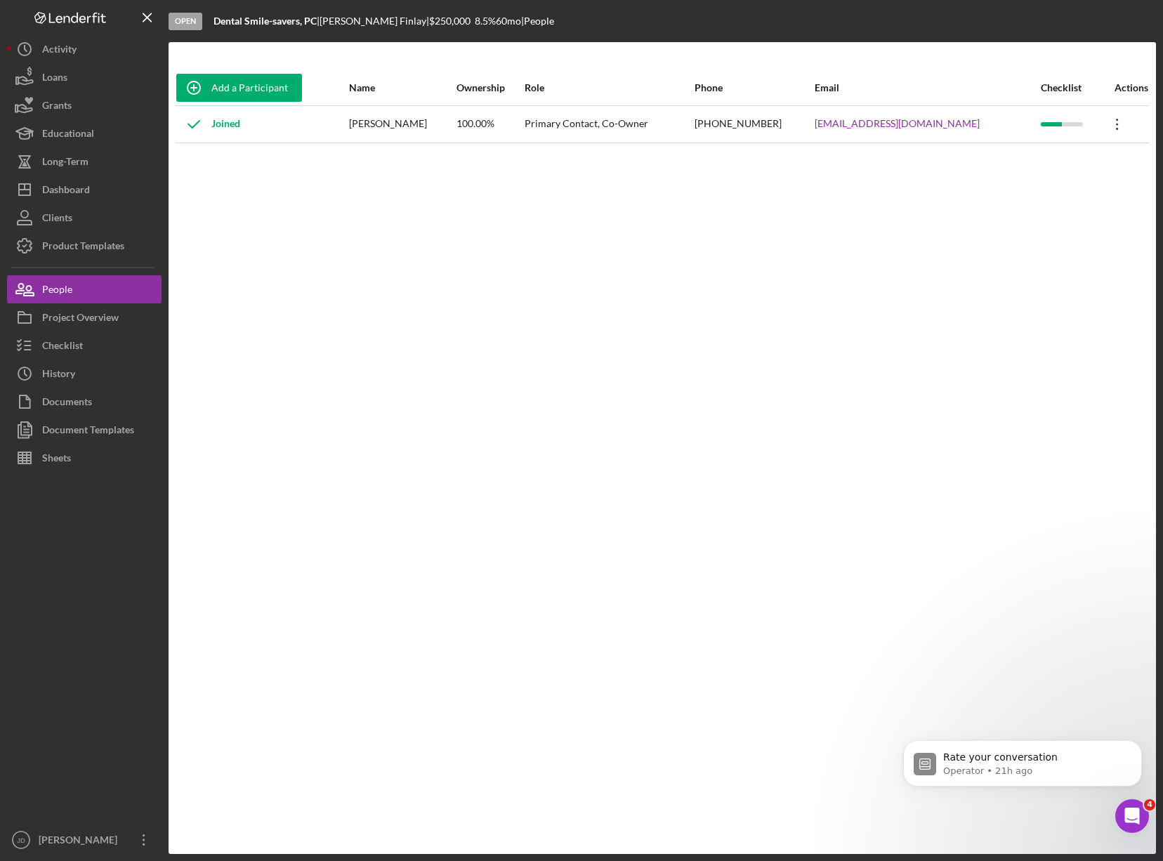
click at [1110, 122] on icon "Icon/Overflow" at bounding box center [1117, 124] width 35 height 35
click at [824, 223] on div "Add a Participant Name Ownership Role Phone Email Checklist Actions Joined [PER…" at bounding box center [663, 448] width 988 height 756
click at [1127, 825] on div "Open Intercom Messenger" at bounding box center [1130, 814] width 46 height 46
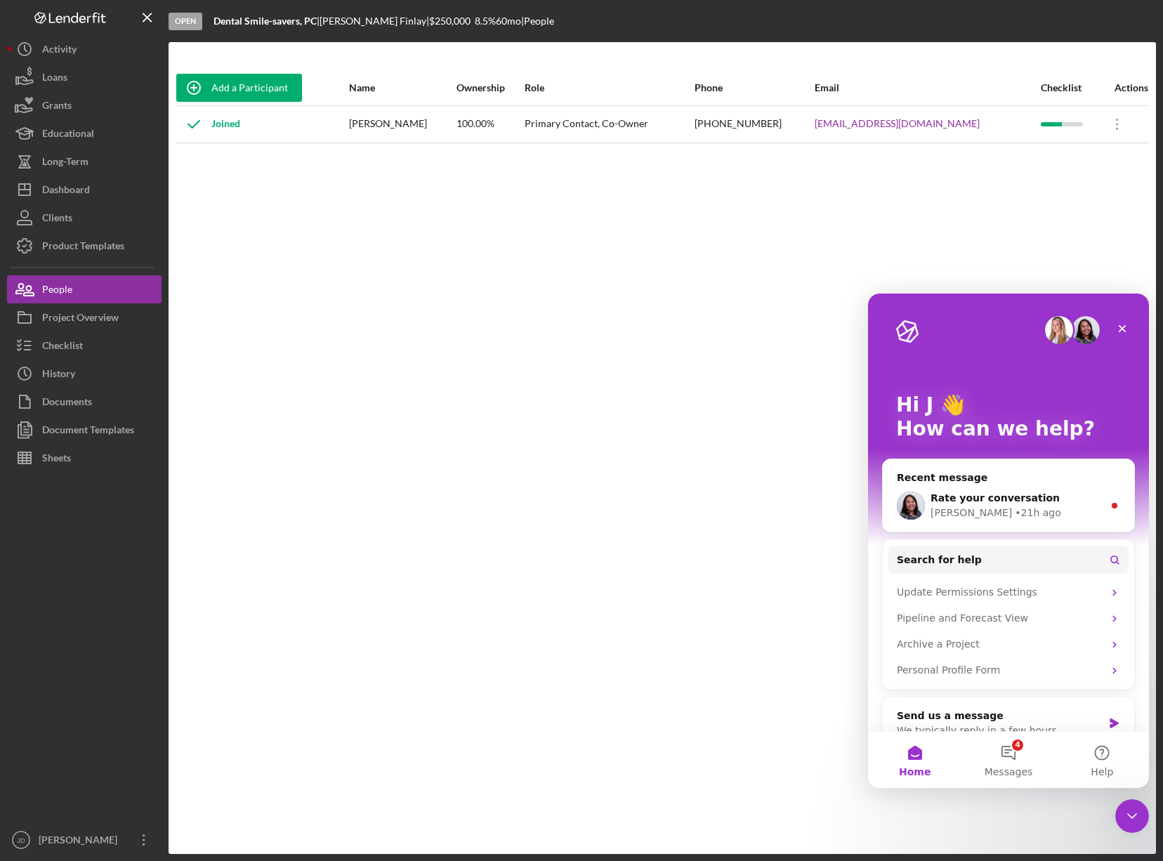
click at [233, 126] on div "Joined" at bounding box center [208, 124] width 64 height 35
click at [1105, 126] on icon "Icon/Overflow" at bounding box center [1117, 124] width 35 height 35
click at [904, 155] on div "Add a Participant Name Ownership Role Phone Email Checklist Actions Joined [PER…" at bounding box center [663, 448] width 988 height 756
click at [1126, 330] on icon "Close" at bounding box center [1122, 328] width 11 height 11
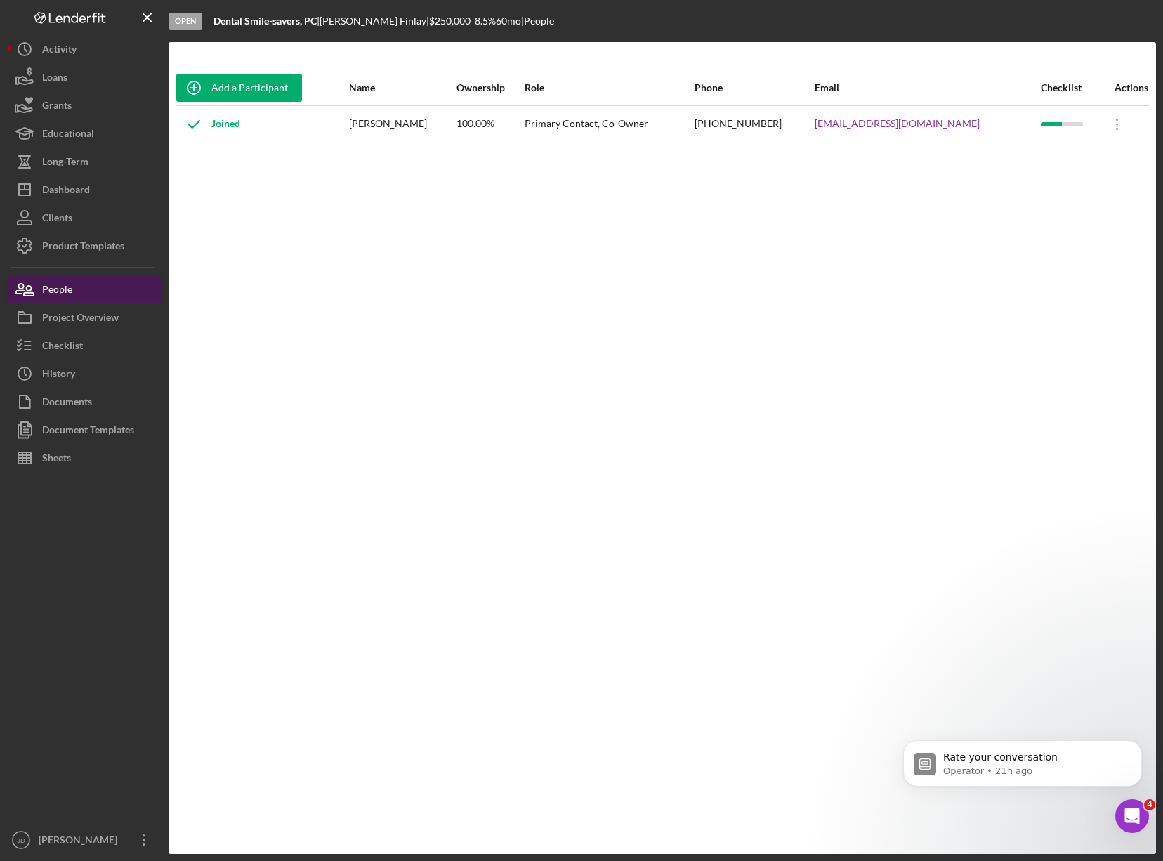
click at [61, 292] on div "People" at bounding box center [57, 291] width 30 height 32
click at [85, 320] on div "Project Overview" at bounding box center [80, 319] width 77 height 32
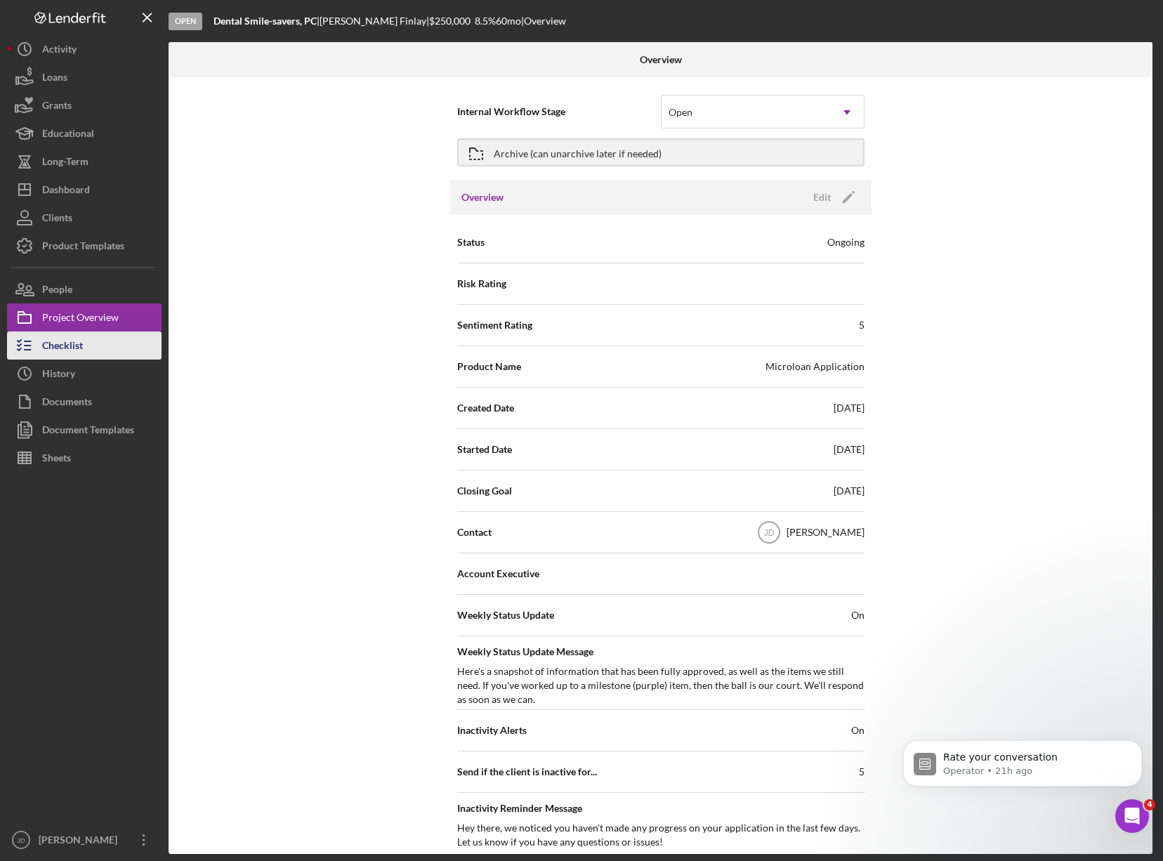
click at [53, 346] on div "Checklist" at bounding box center [62, 348] width 41 height 32
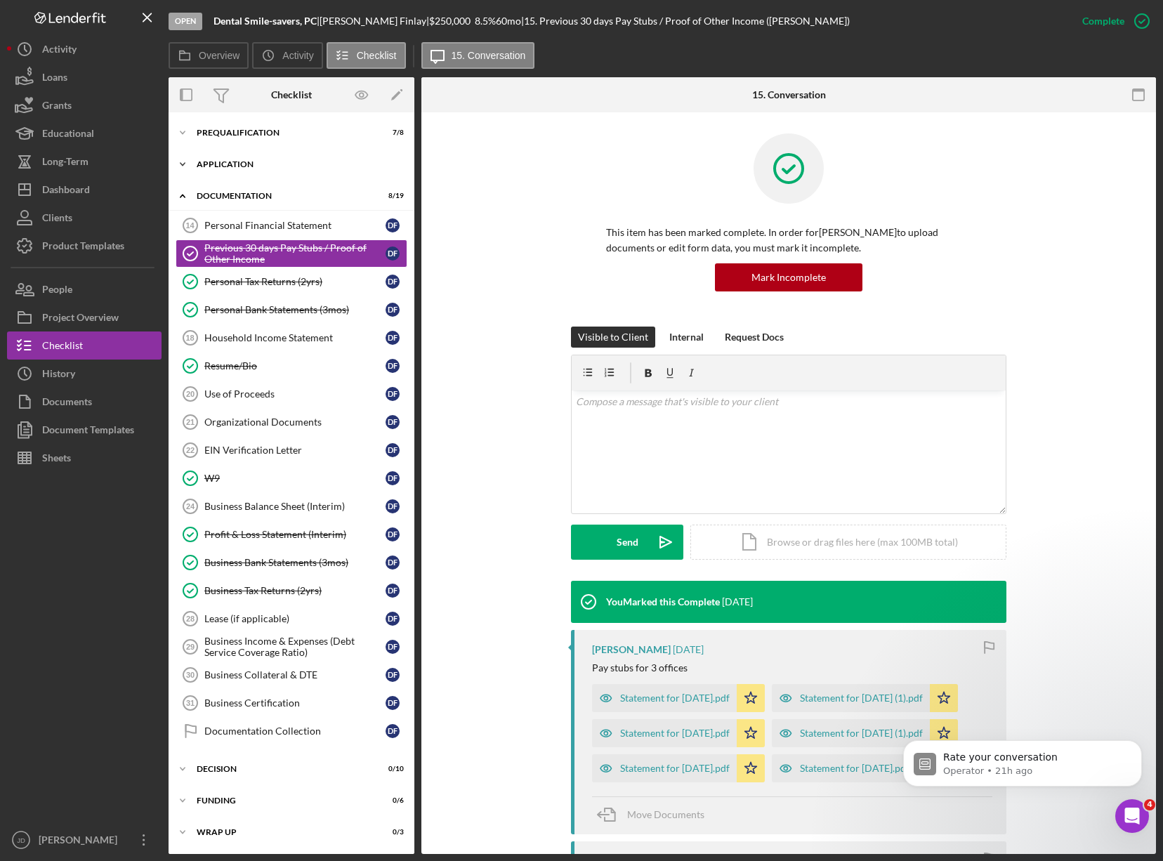
click at [184, 164] on polyline at bounding box center [183, 164] width 4 height 3
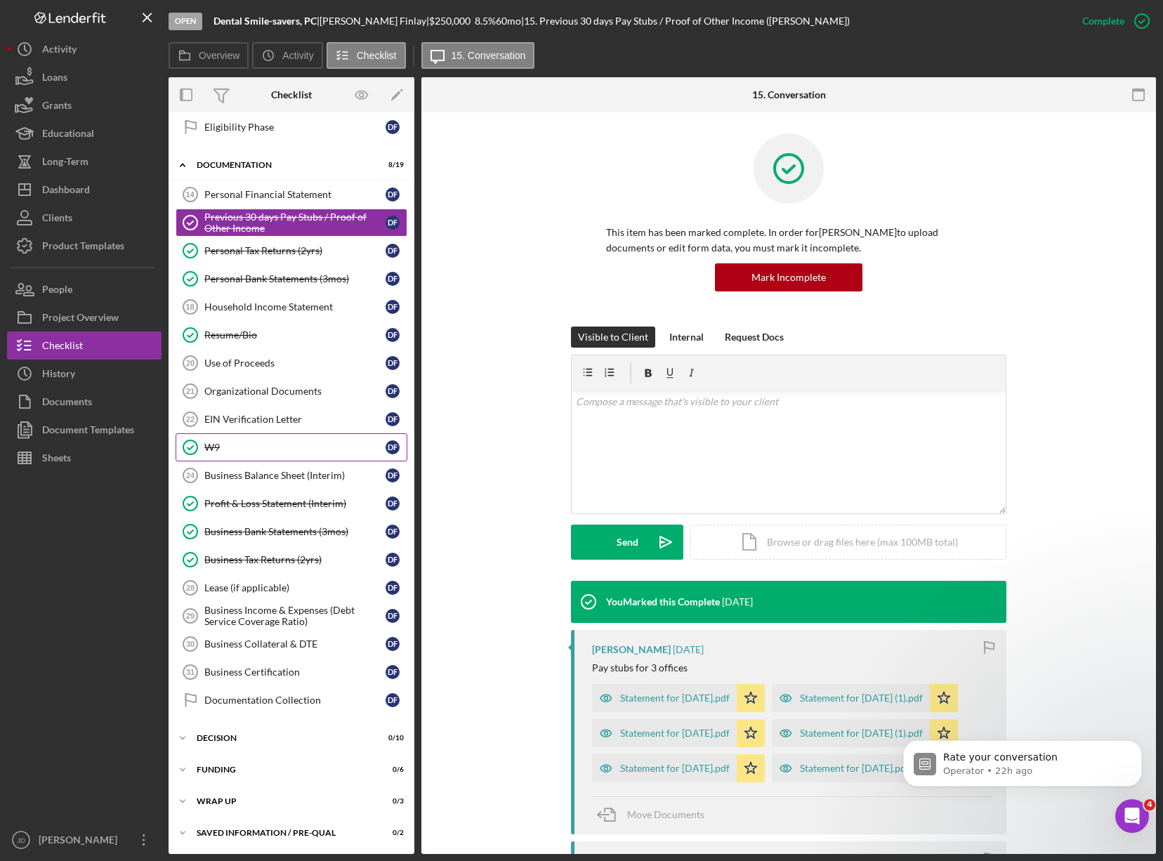
scroll to position [264, 0]
click at [225, 367] on div "Use of Proceeds" at bounding box center [294, 362] width 181 height 11
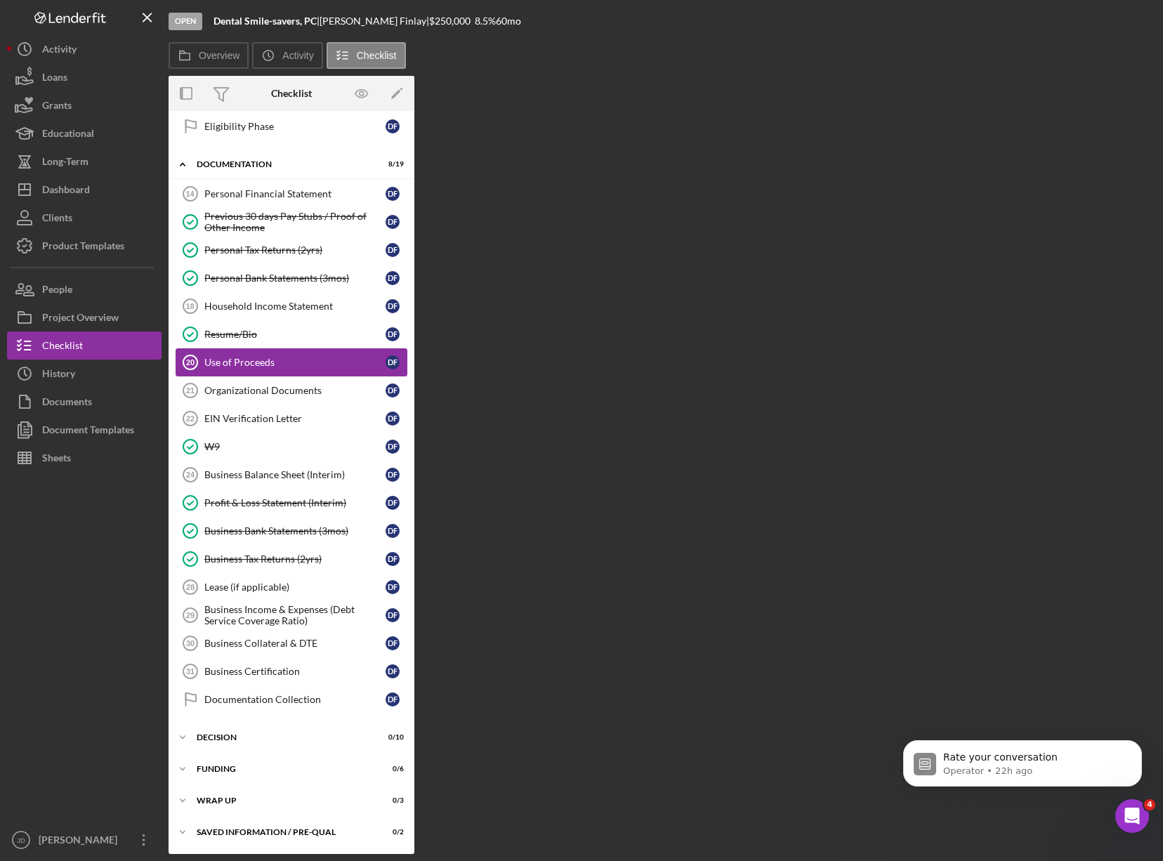
scroll to position [264, 0]
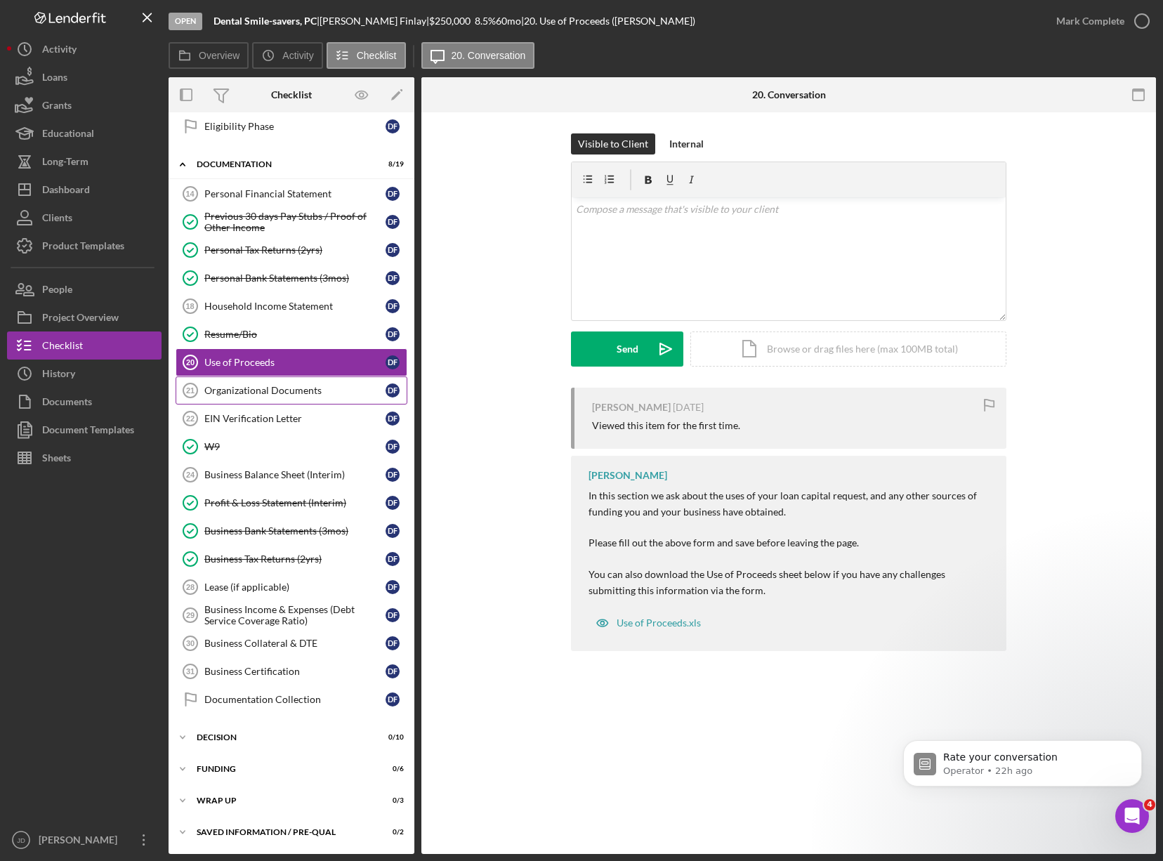
click at [267, 389] on div "Organizational Documents" at bounding box center [294, 390] width 181 height 11
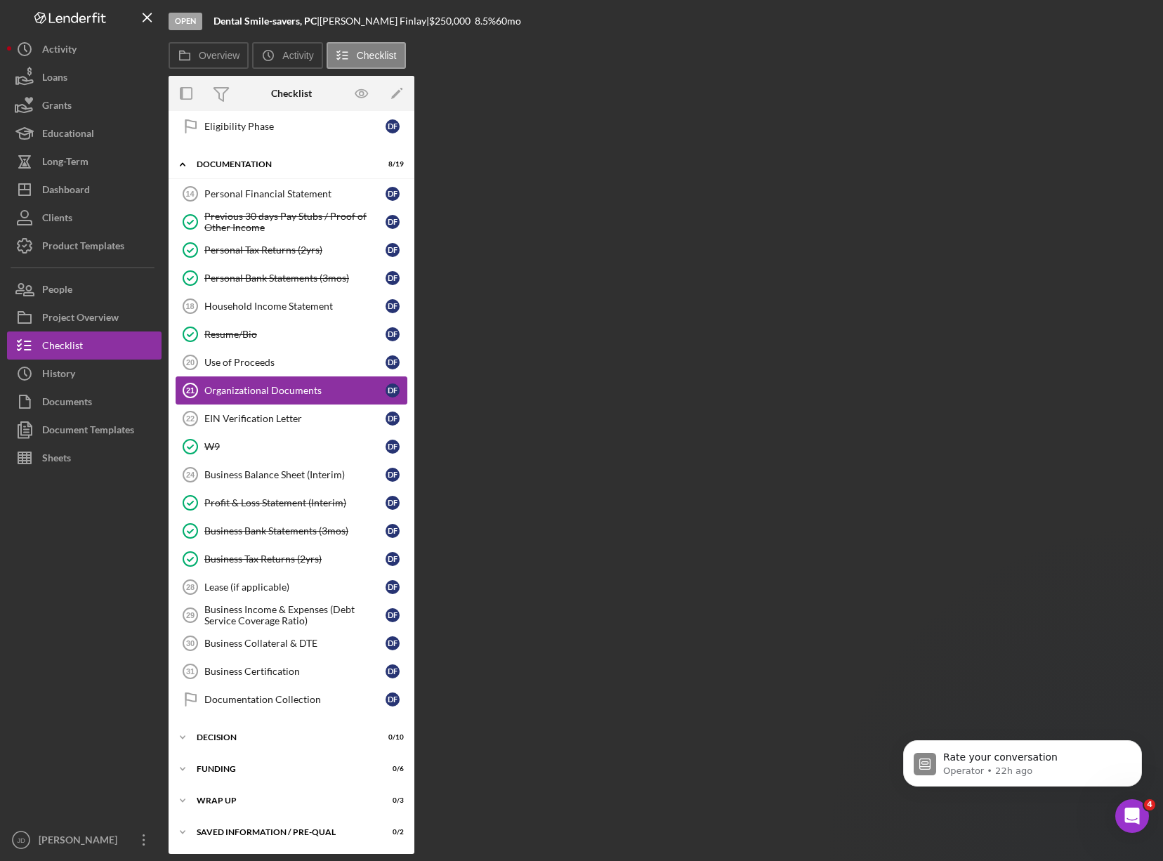
scroll to position [264, 0]
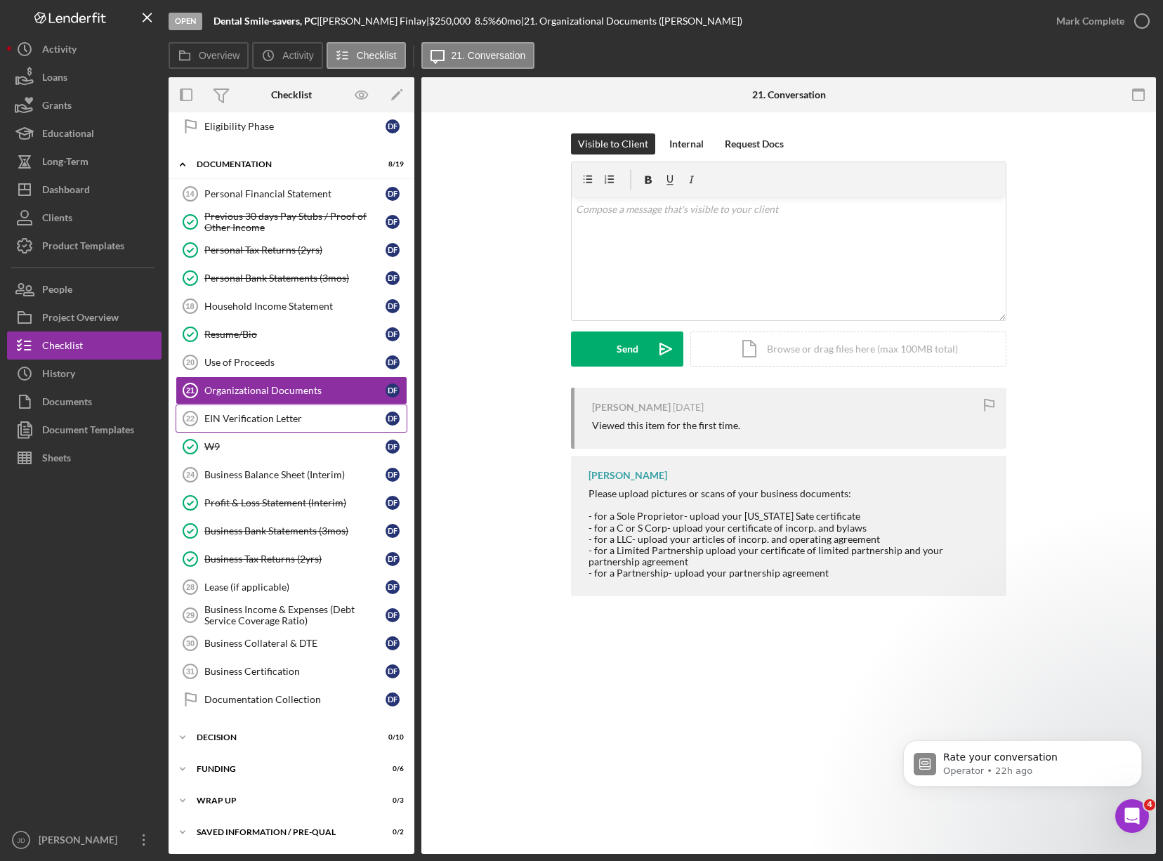
click at [263, 421] on div "EIN Verification Letter" at bounding box center [294, 418] width 181 height 11
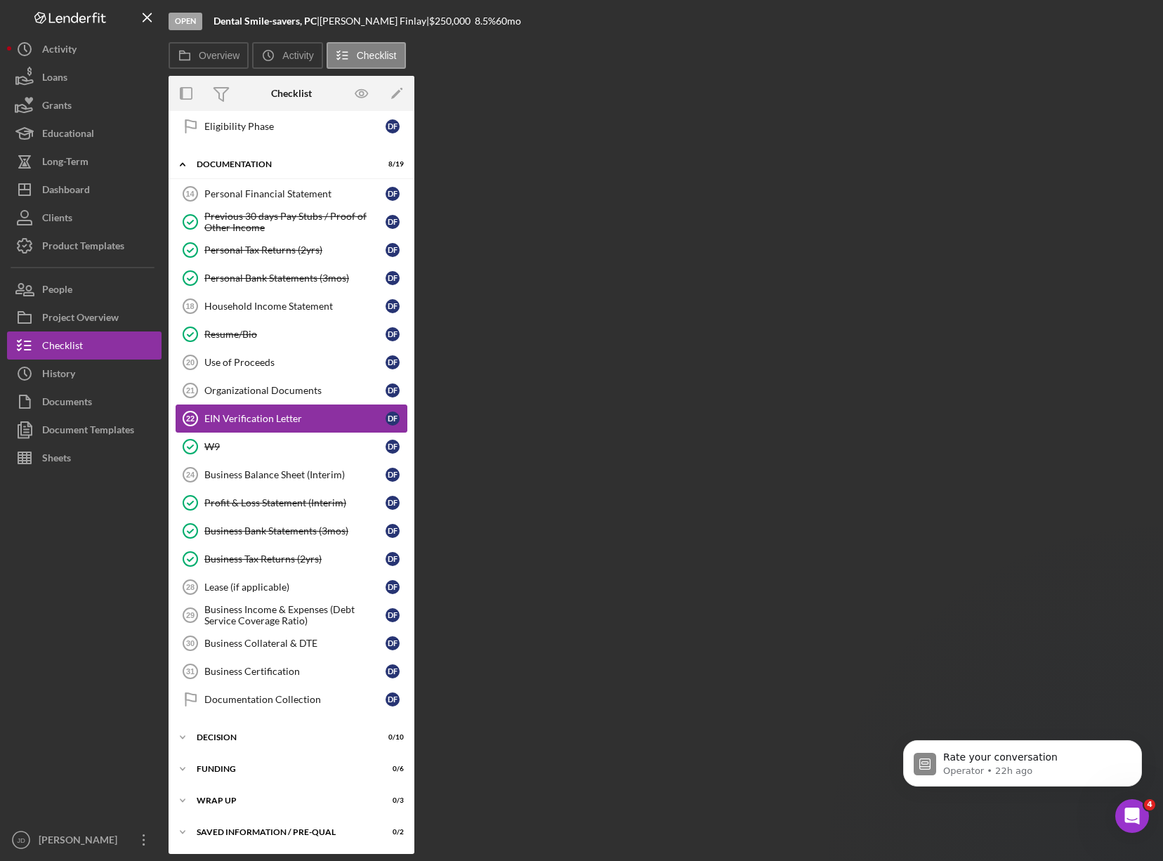
scroll to position [264, 0]
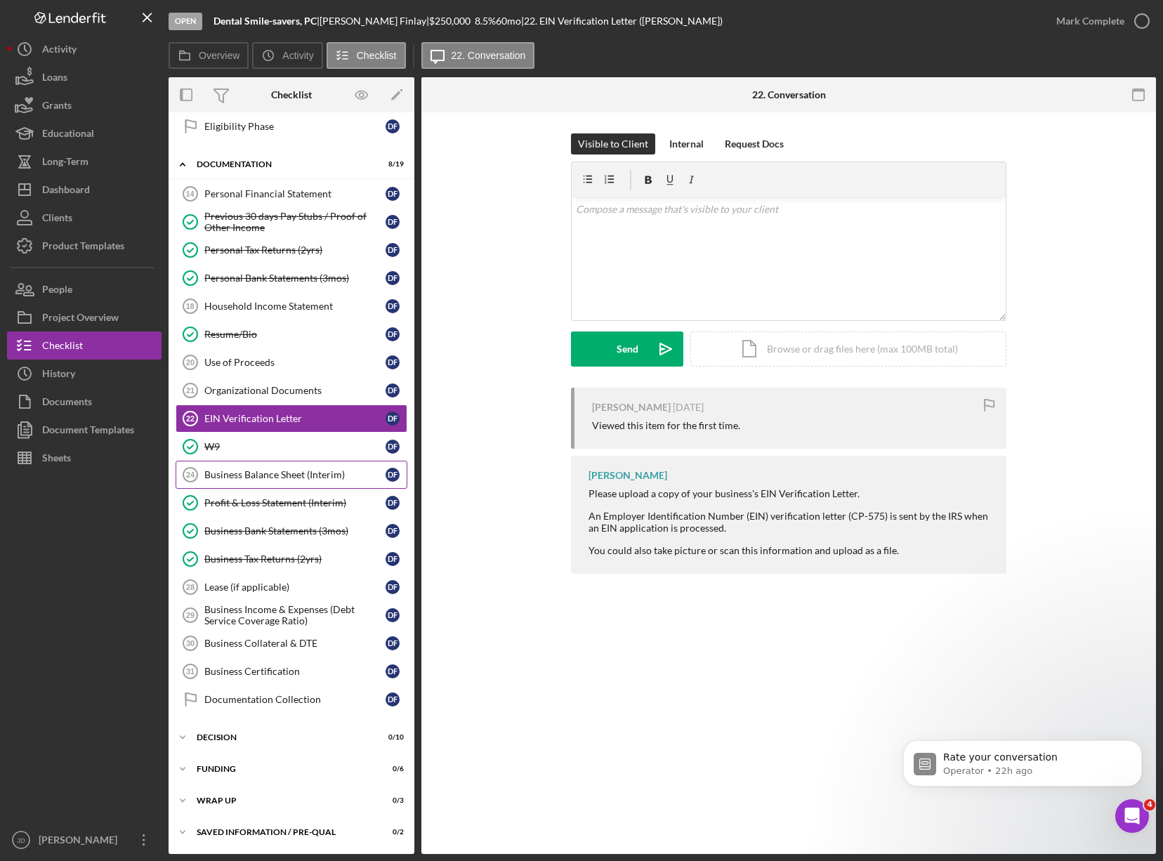
click at [270, 472] on div "Business Balance Sheet (Interim)" at bounding box center [294, 474] width 181 height 11
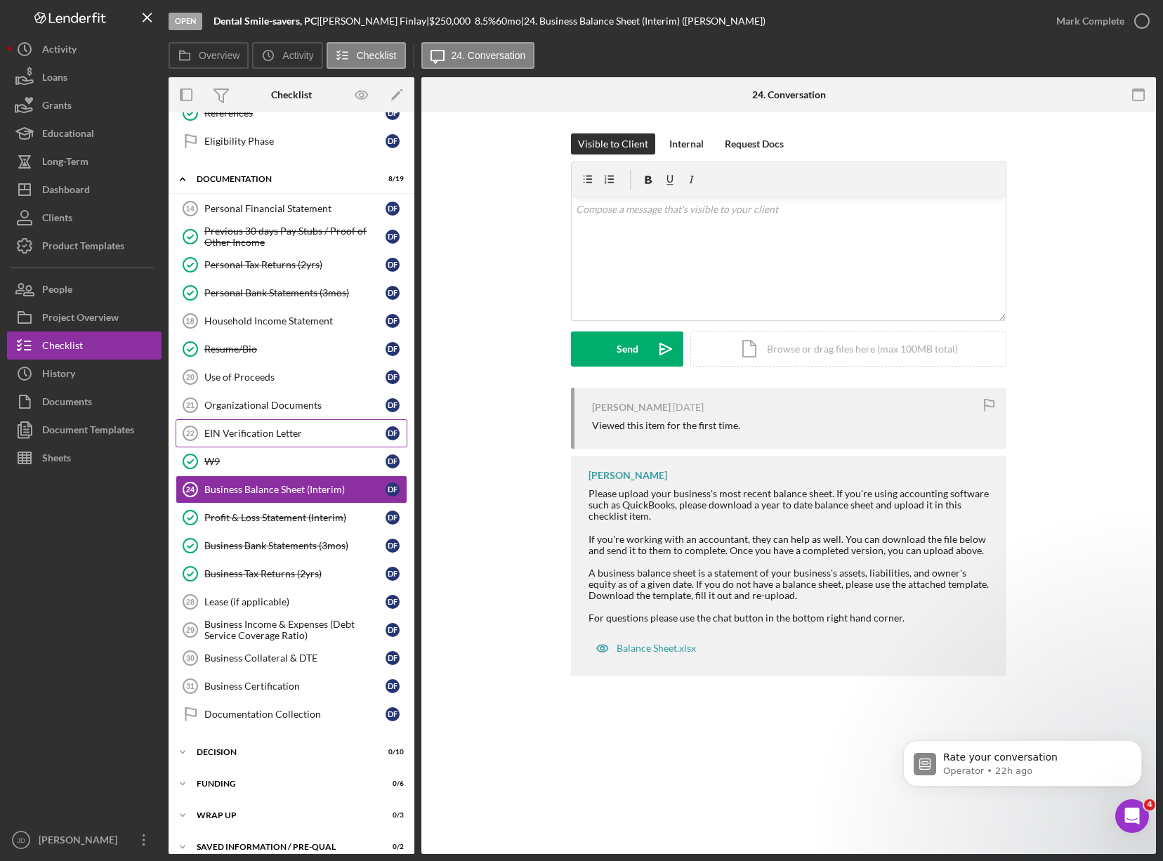
scroll to position [252, 0]
